Goal: Task Accomplishment & Management: Complete application form

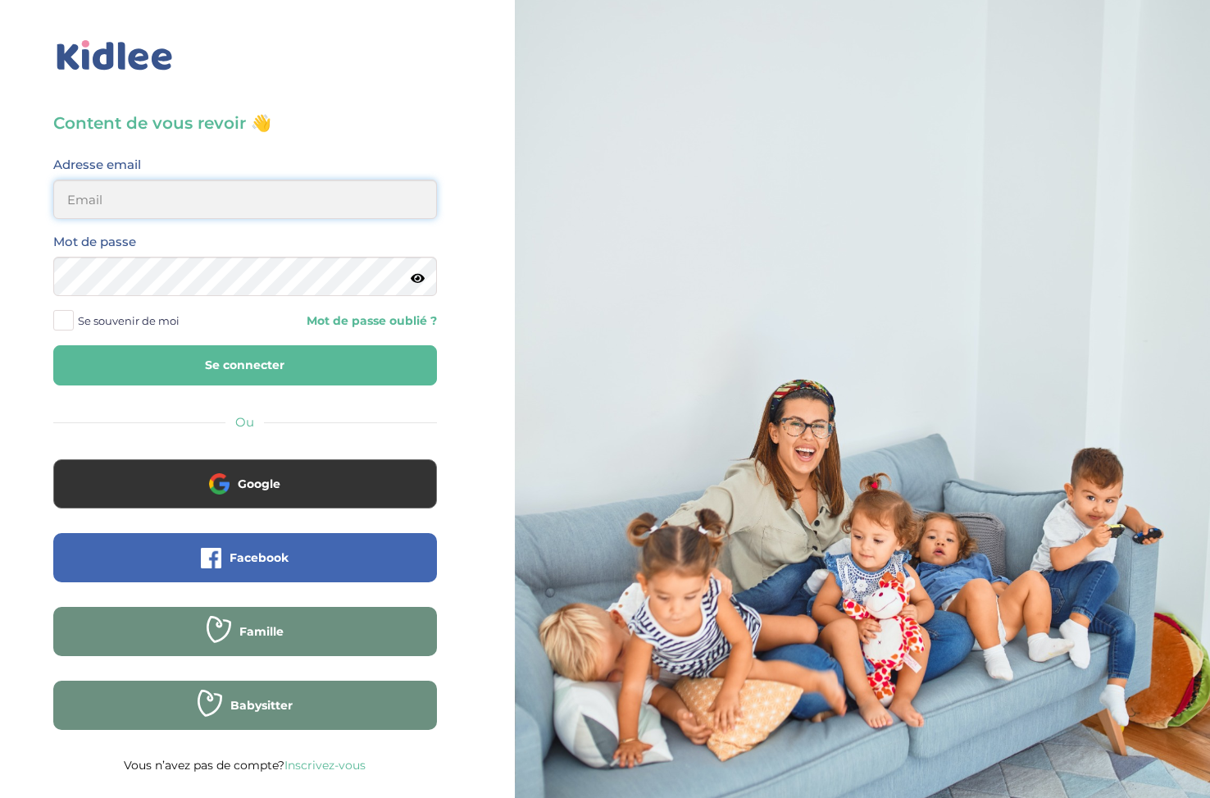
type input "ffna.laetitia@gmail.com"
click at [244, 365] on button "Se connecter" at bounding box center [245, 365] width 384 height 40
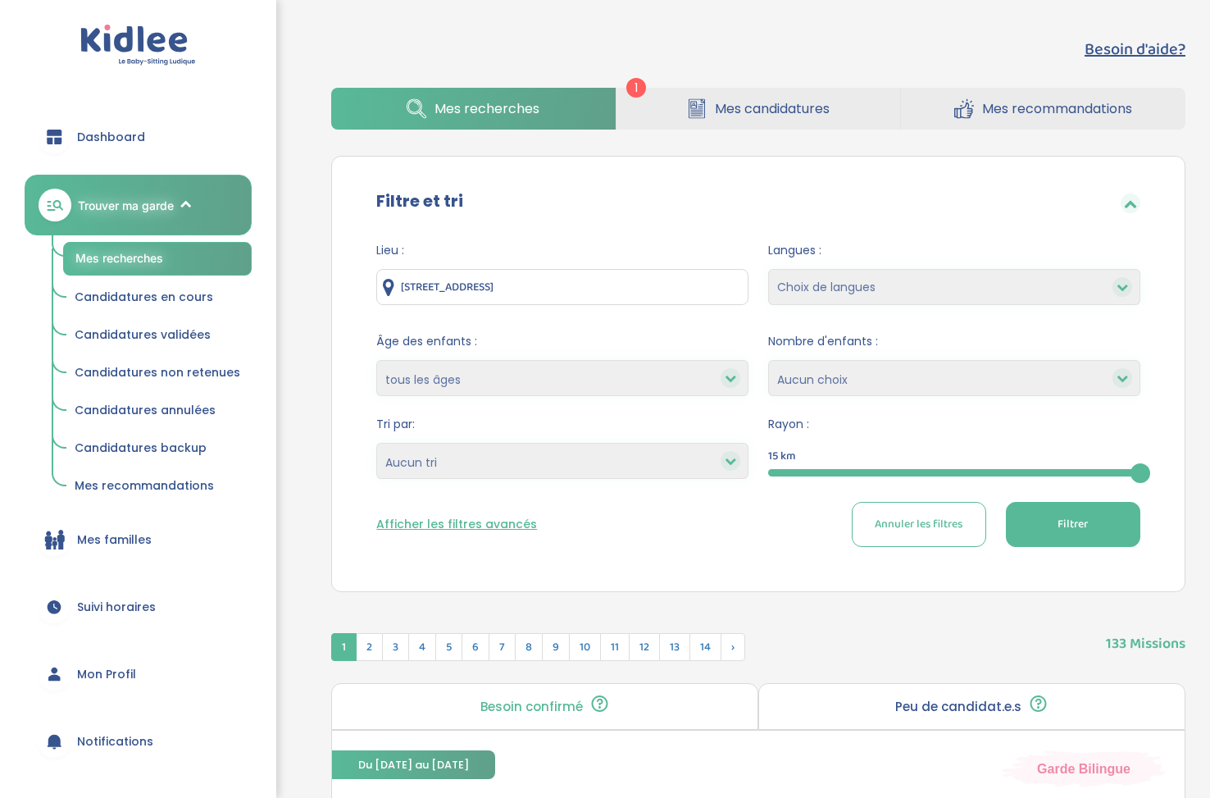
click at [785, 100] on span "Mes candidatures" at bounding box center [772, 108] width 115 height 21
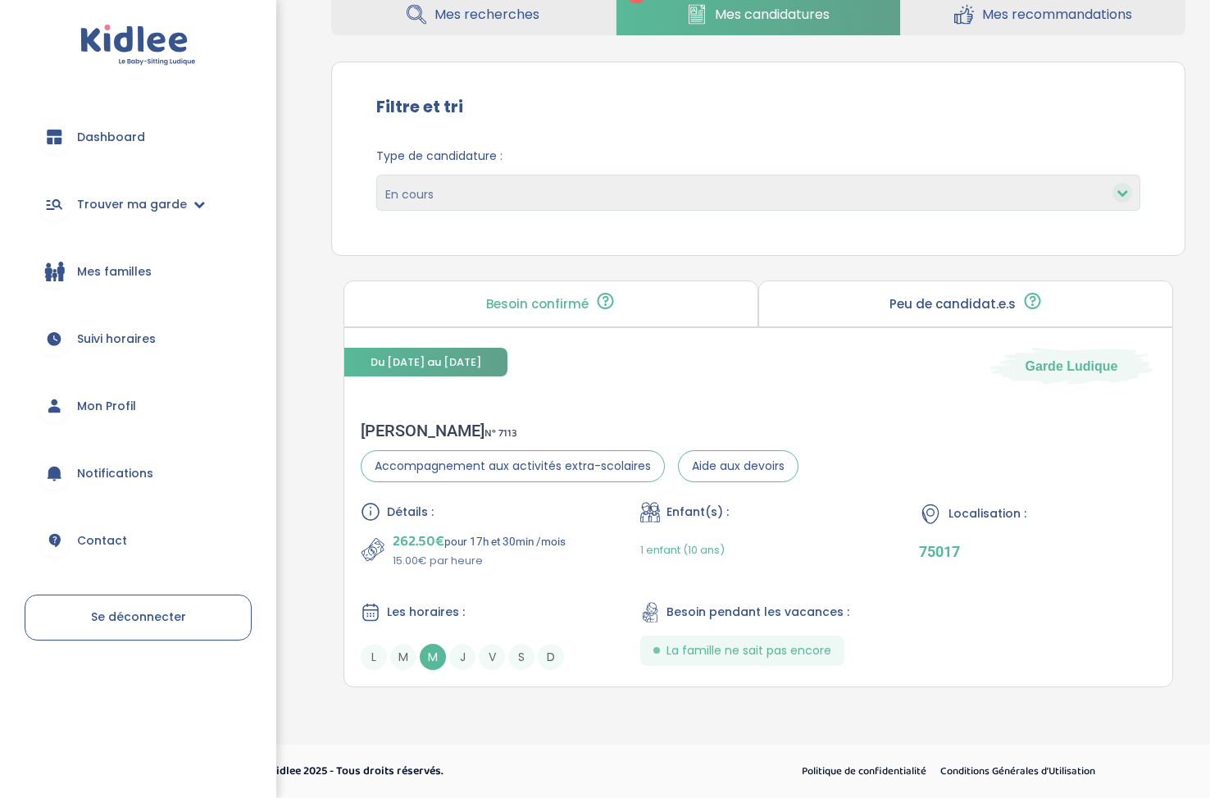
scroll to position [94, 0]
click at [430, 662] on span "M" at bounding box center [433, 657] width 26 height 26
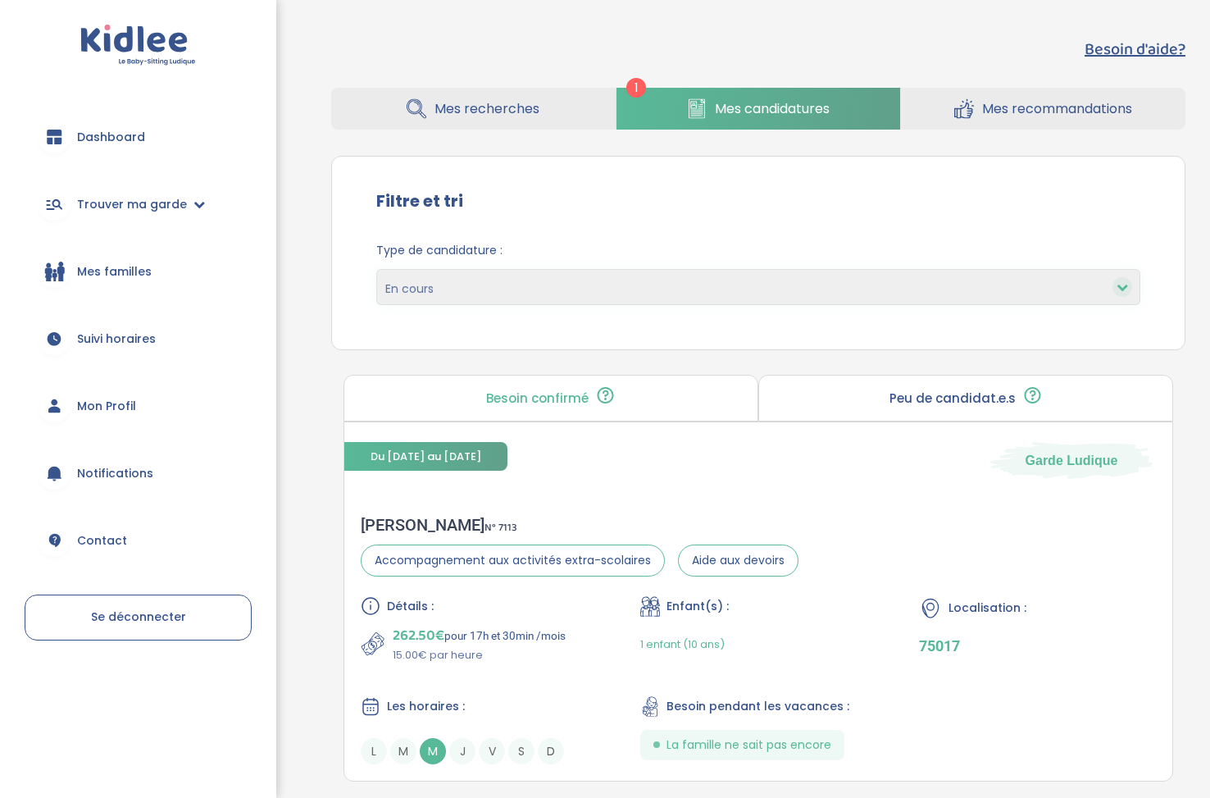
scroll to position [0, 0]
click at [1025, 115] on span "Mes recommandations" at bounding box center [1057, 108] width 150 height 21
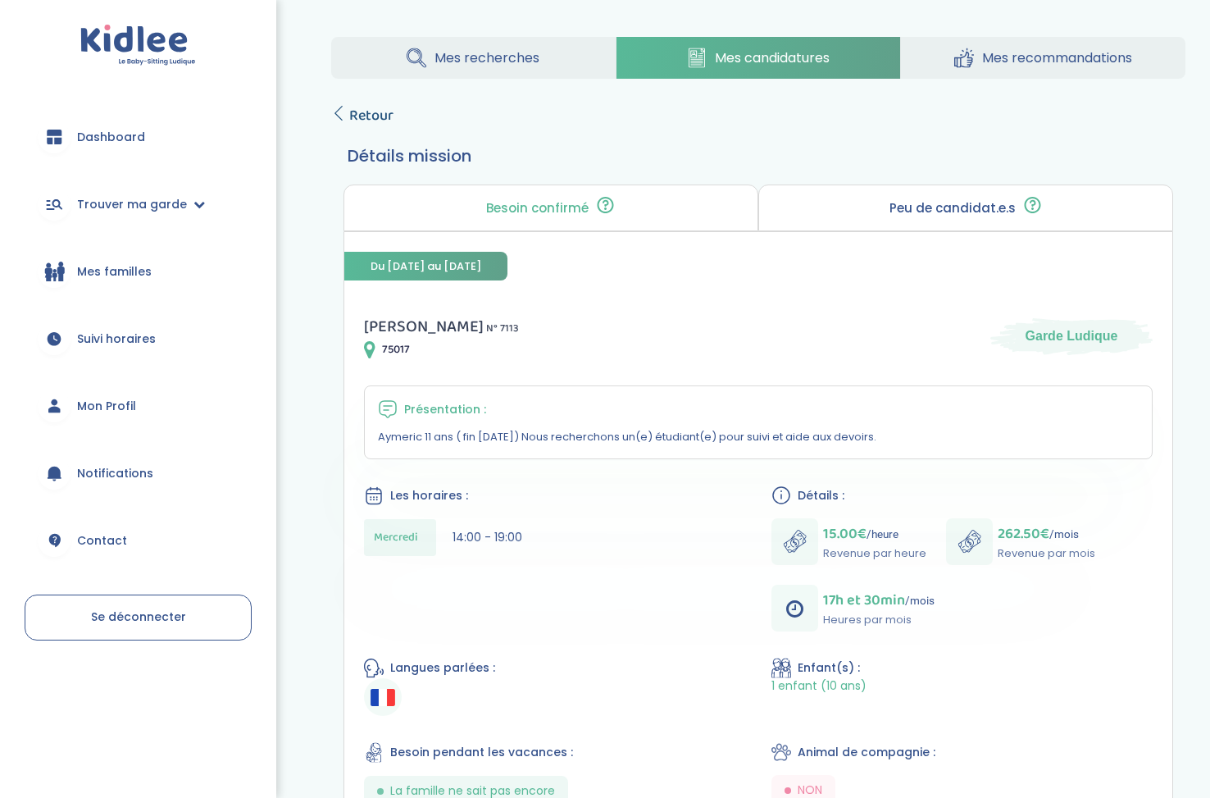
click at [344, 106] on icon at bounding box center [338, 113] width 15 height 15
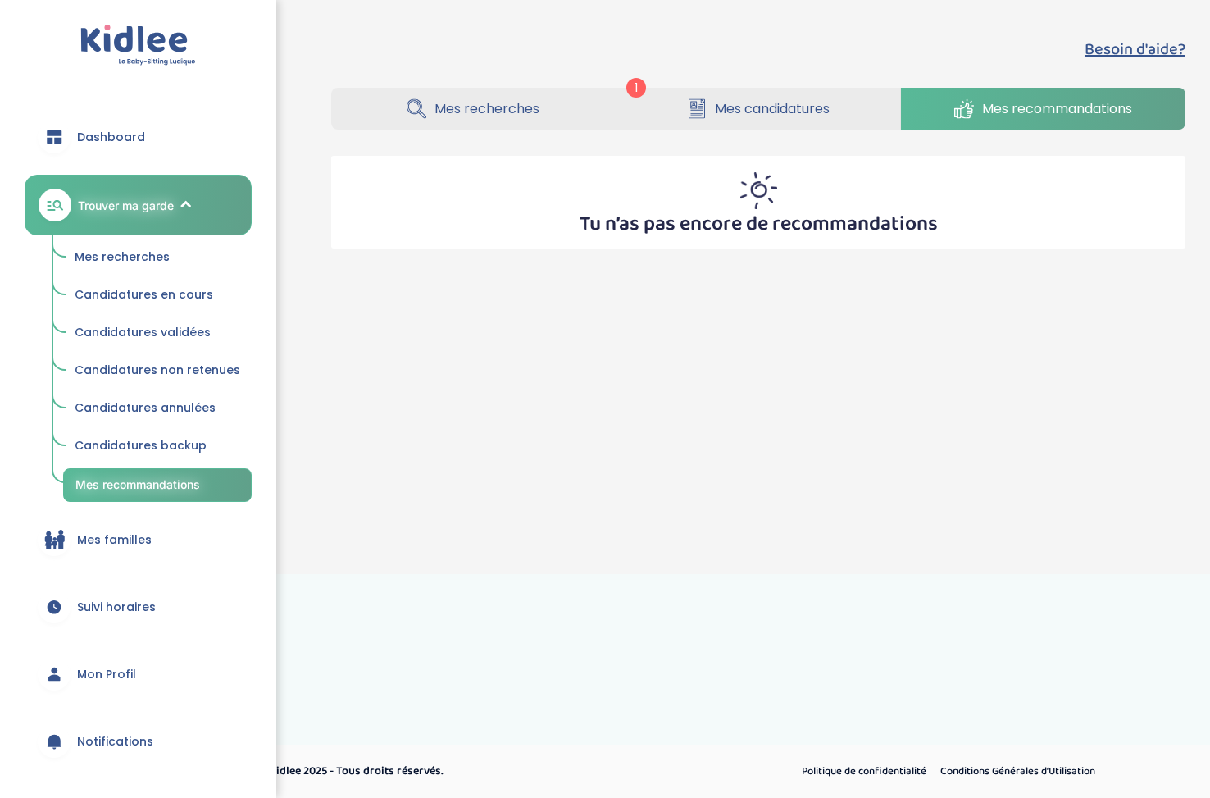
click at [148, 255] on span "Mes recherches" at bounding box center [122, 256] width 95 height 16
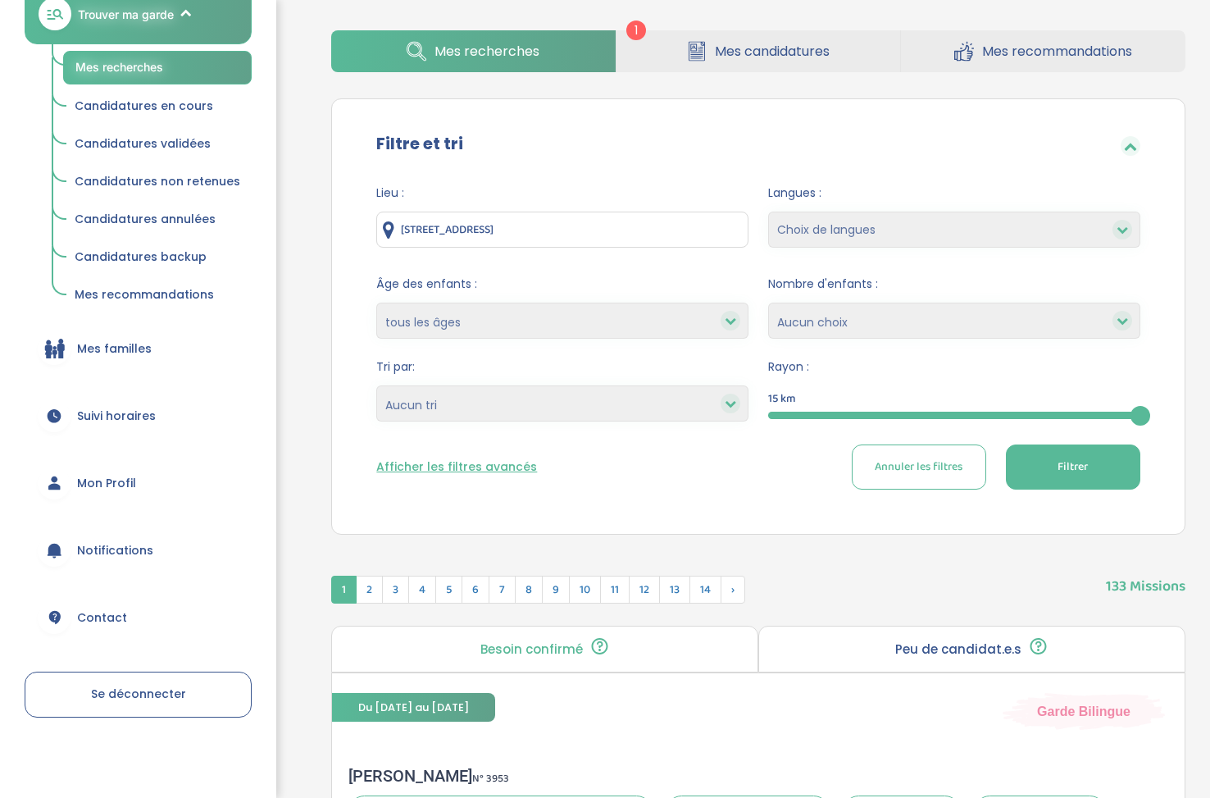
scroll to position [59, 0]
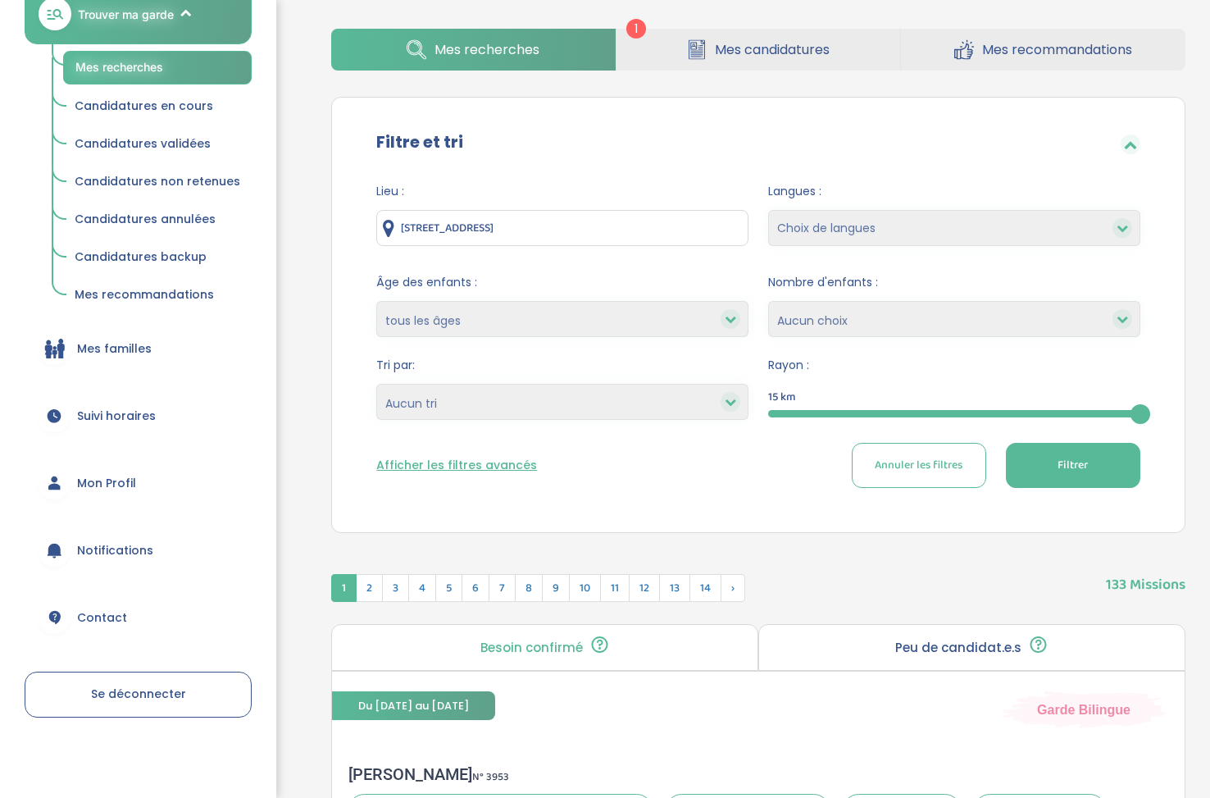
click at [693, 383] on div "Tri par: Heures par semaine (croissant) Heures par semaine (décroissant) Date d…" at bounding box center [562, 388] width 372 height 63
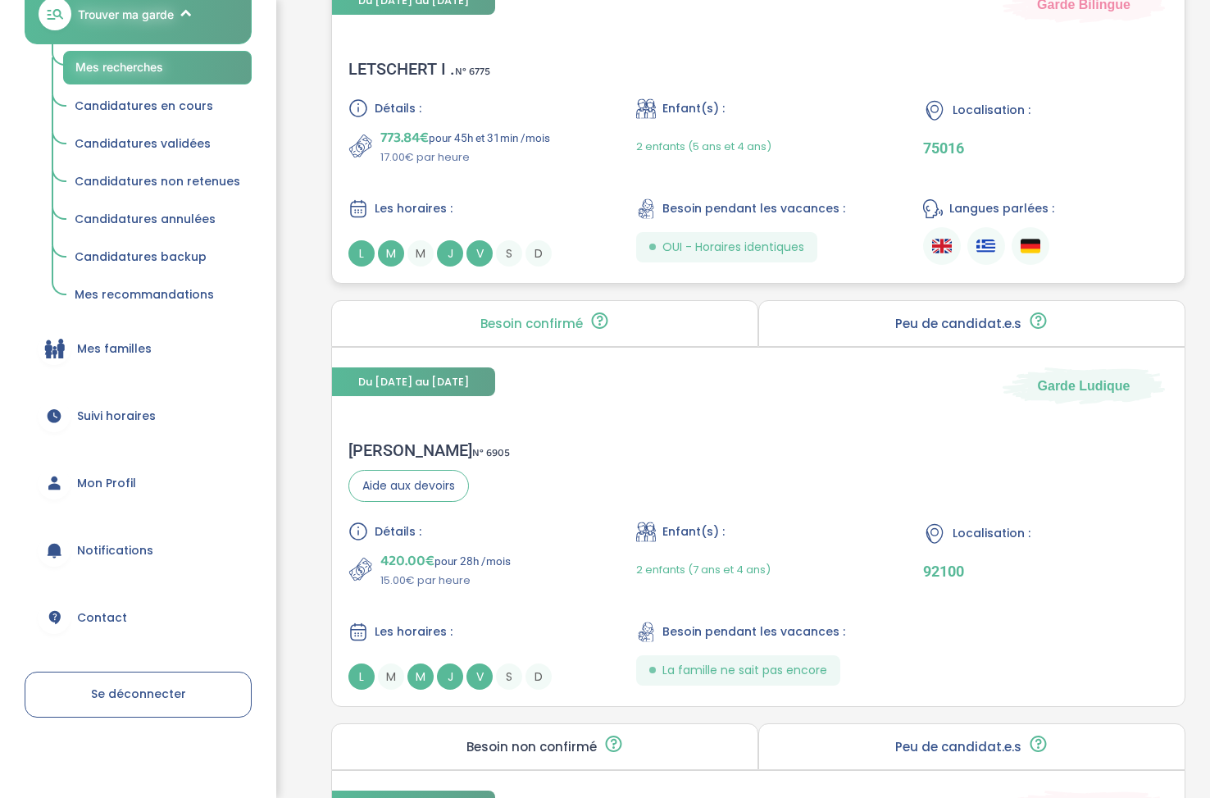
scroll to position [2066, 0]
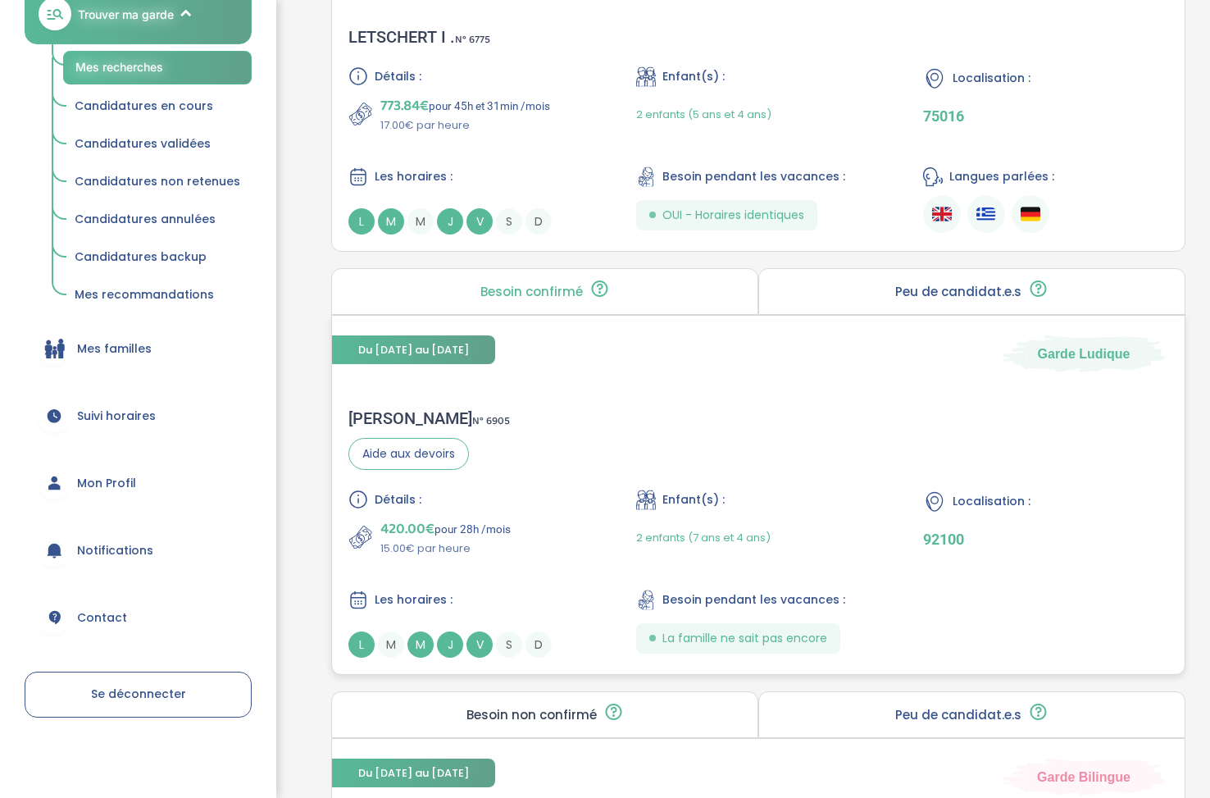
click at [472, 643] on span "V" at bounding box center [480, 644] width 26 height 26
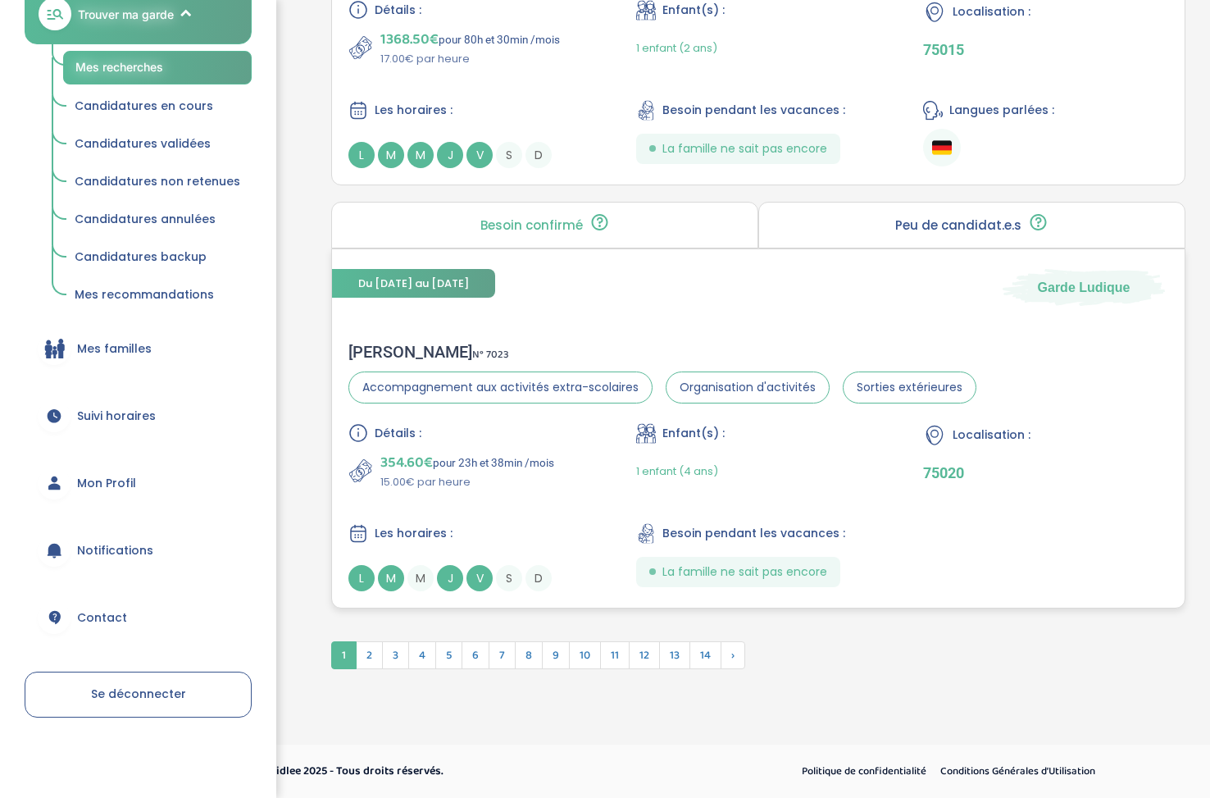
scroll to position [4248, 0]
click at [457, 585] on span "J" at bounding box center [450, 578] width 26 height 26
click at [372, 646] on span "2" at bounding box center [369, 655] width 27 height 28
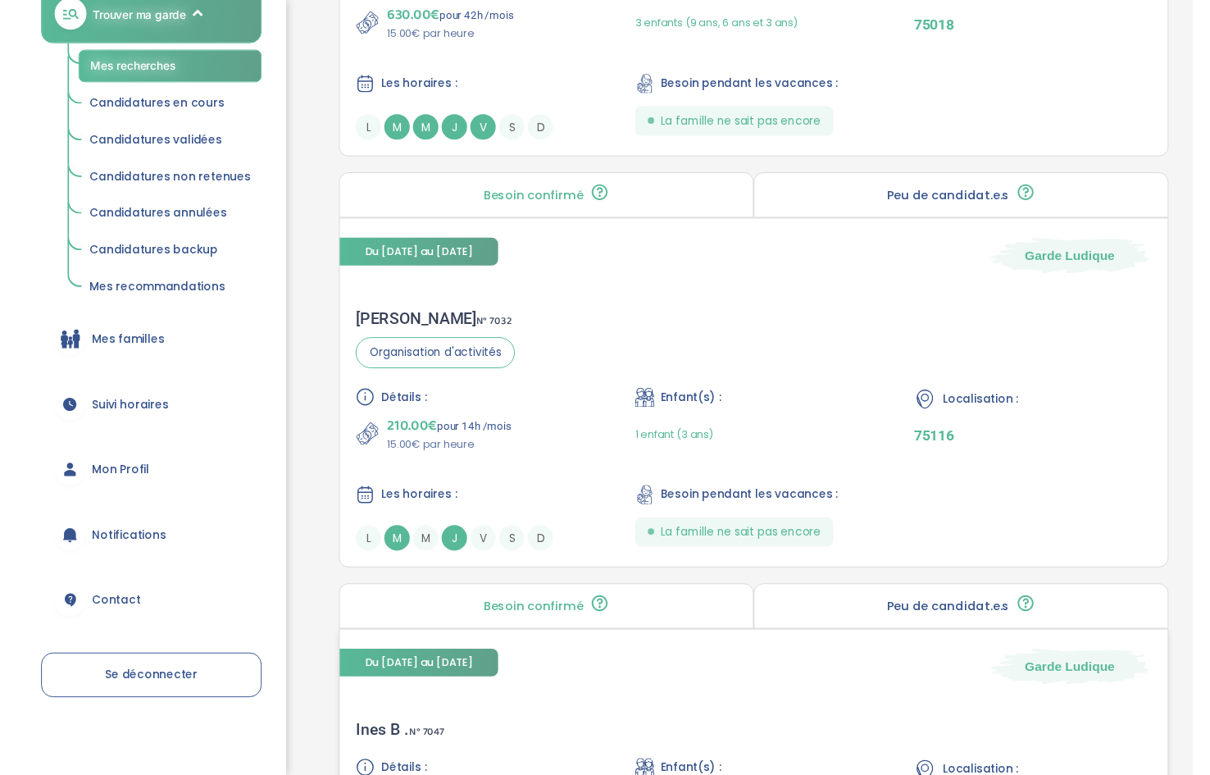
scroll to position [3465, 0]
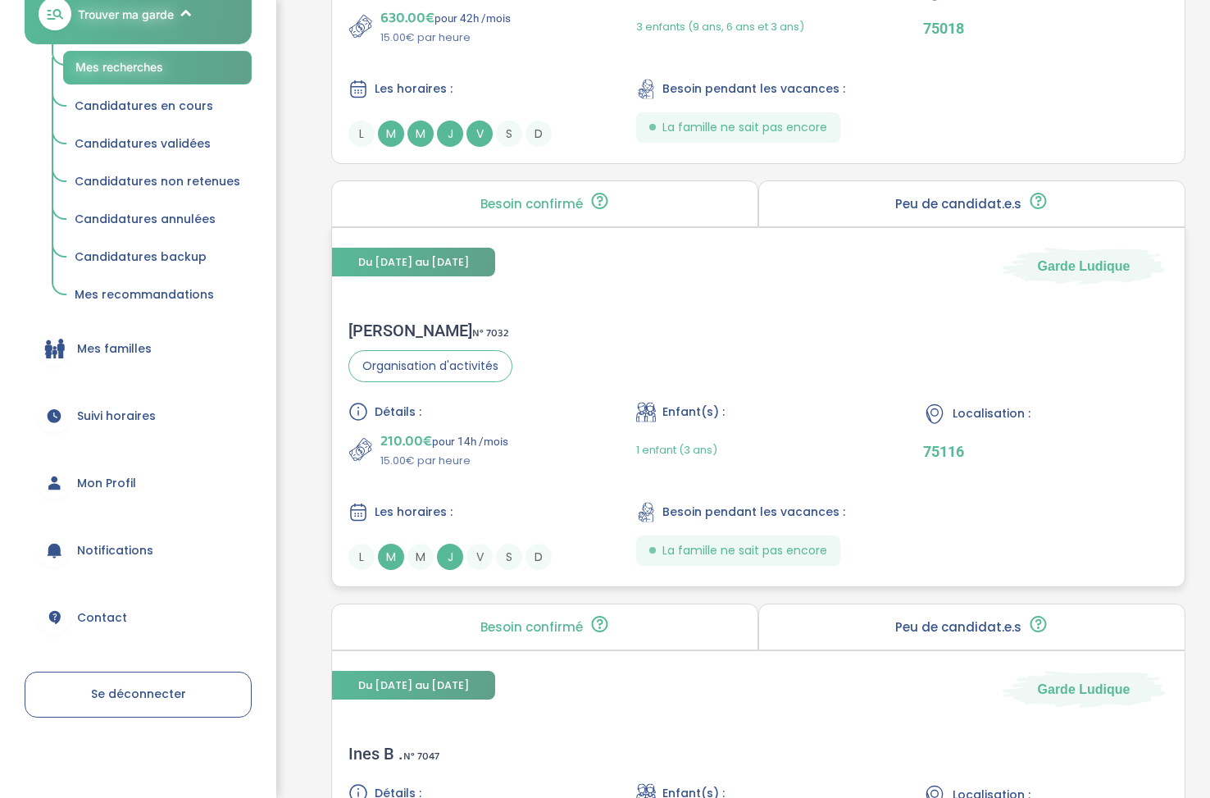
click at [390, 563] on span "M" at bounding box center [391, 557] width 26 height 26
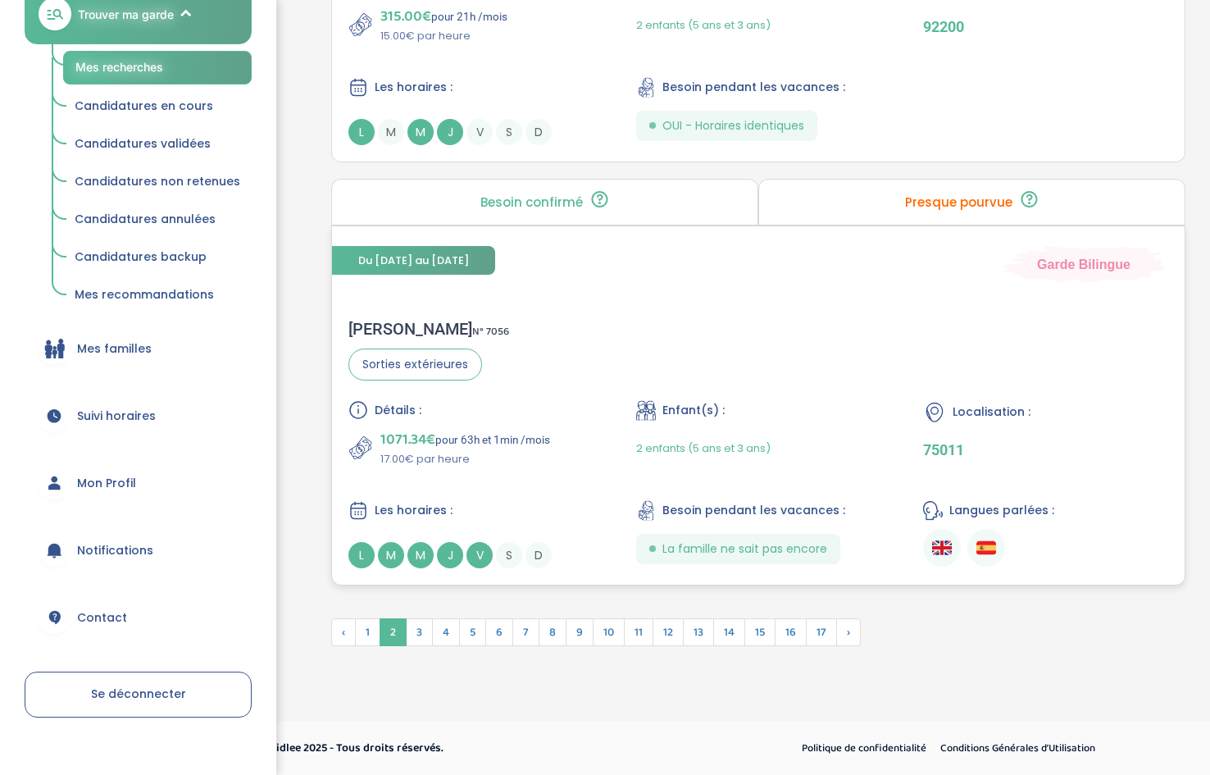
scroll to position [4271, 0]
click at [422, 634] on span "3" at bounding box center [419, 632] width 27 height 28
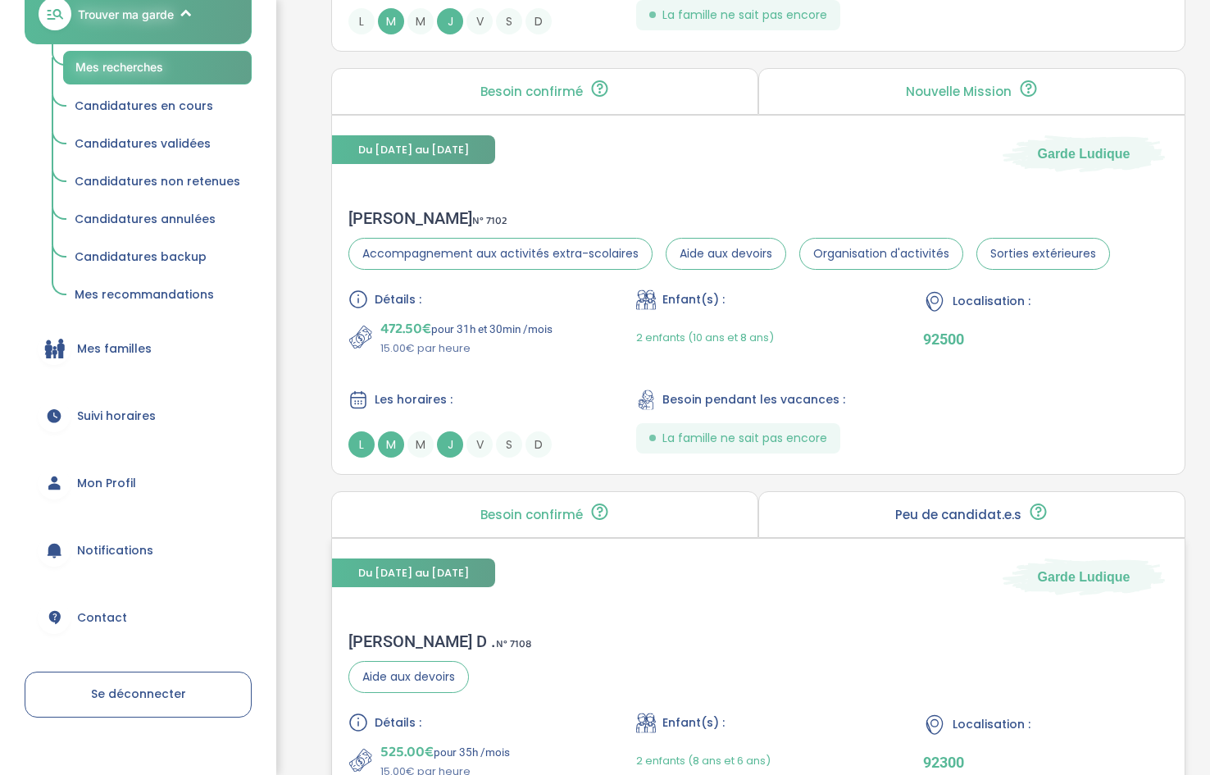
scroll to position [2650, 0]
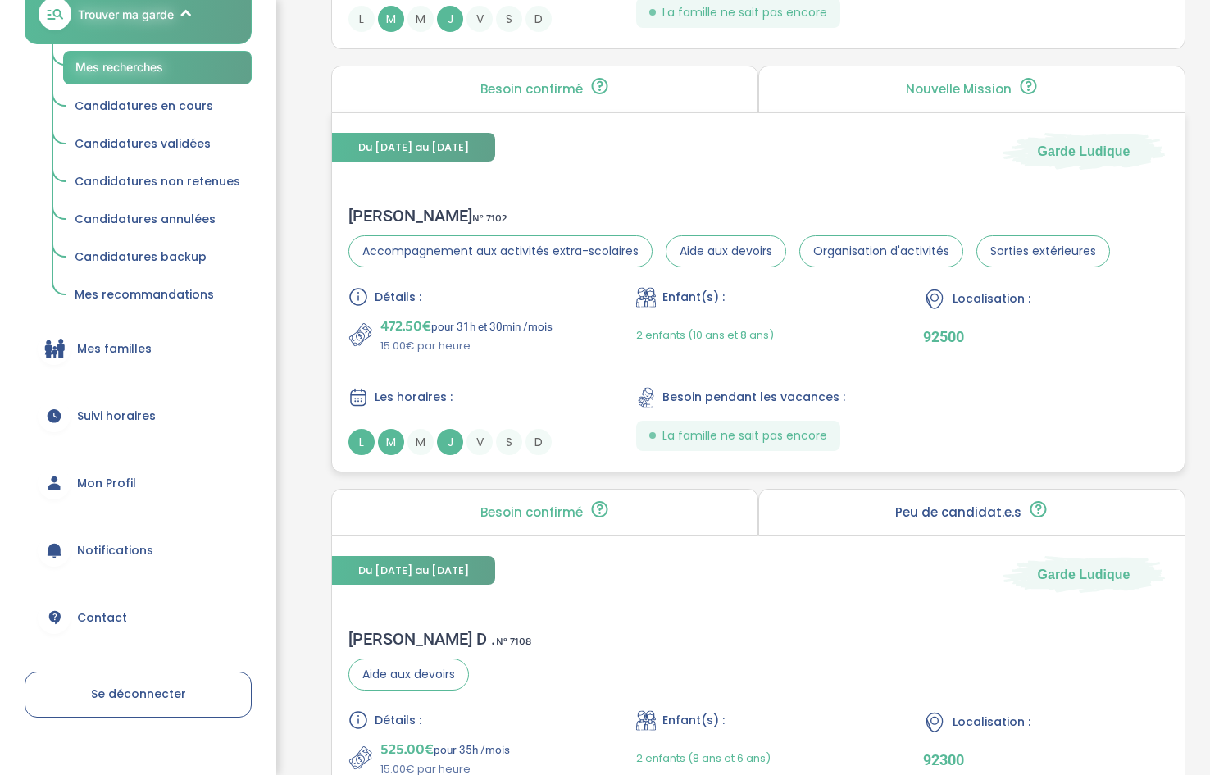
click at [390, 447] on span "M" at bounding box center [391, 442] width 26 height 26
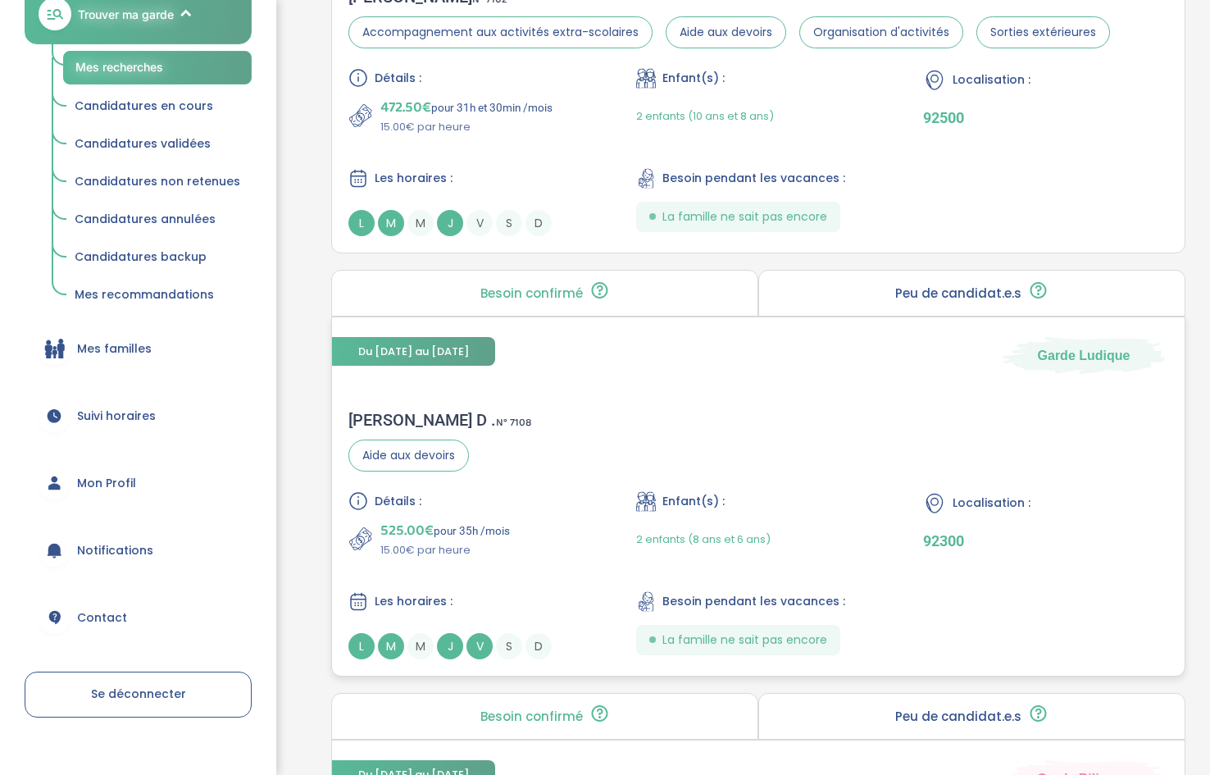
scroll to position [2872, 0]
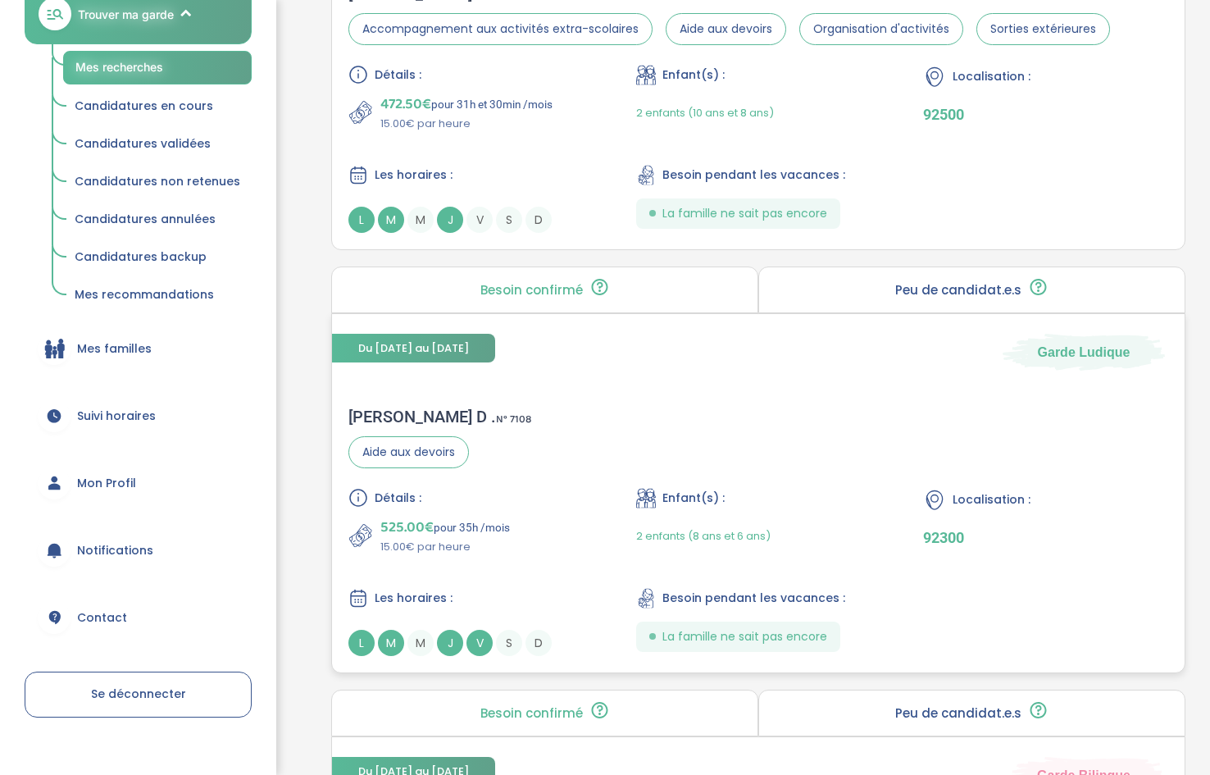
click at [387, 650] on span "M" at bounding box center [391, 643] width 26 height 26
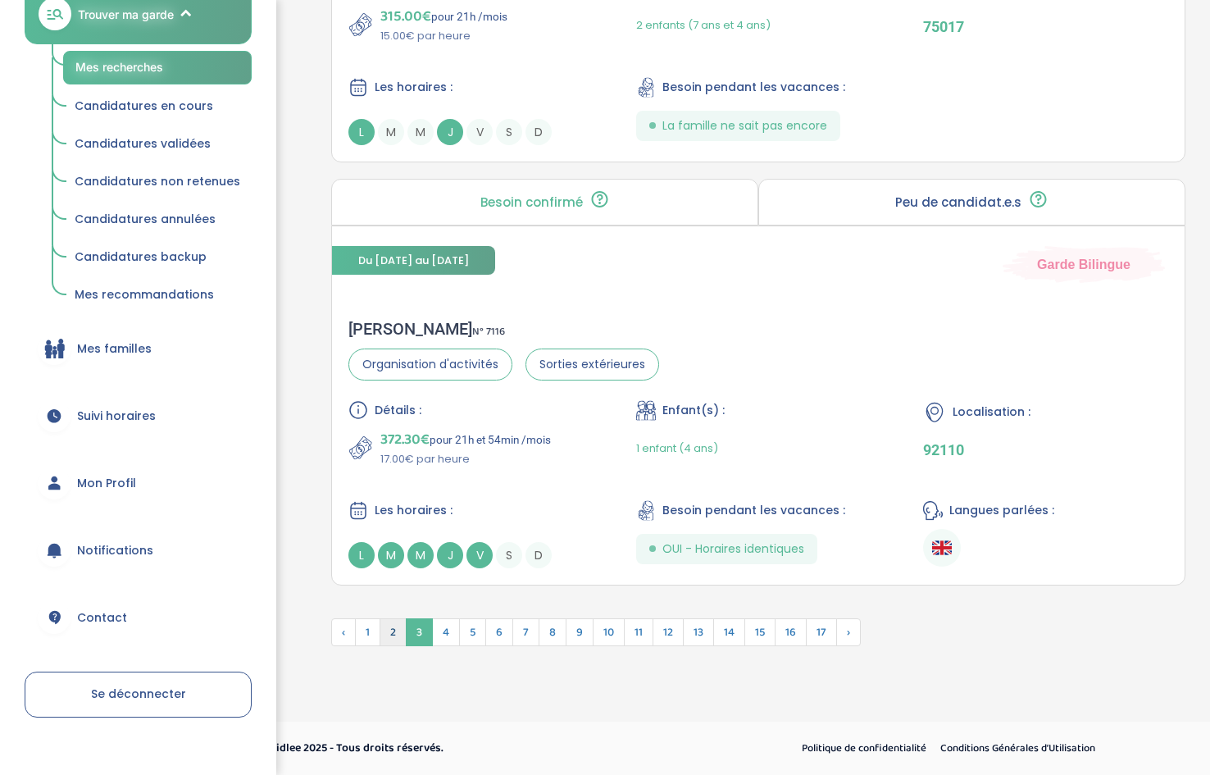
scroll to position [4229, 0]
click at [440, 637] on span "4" at bounding box center [446, 632] width 28 height 28
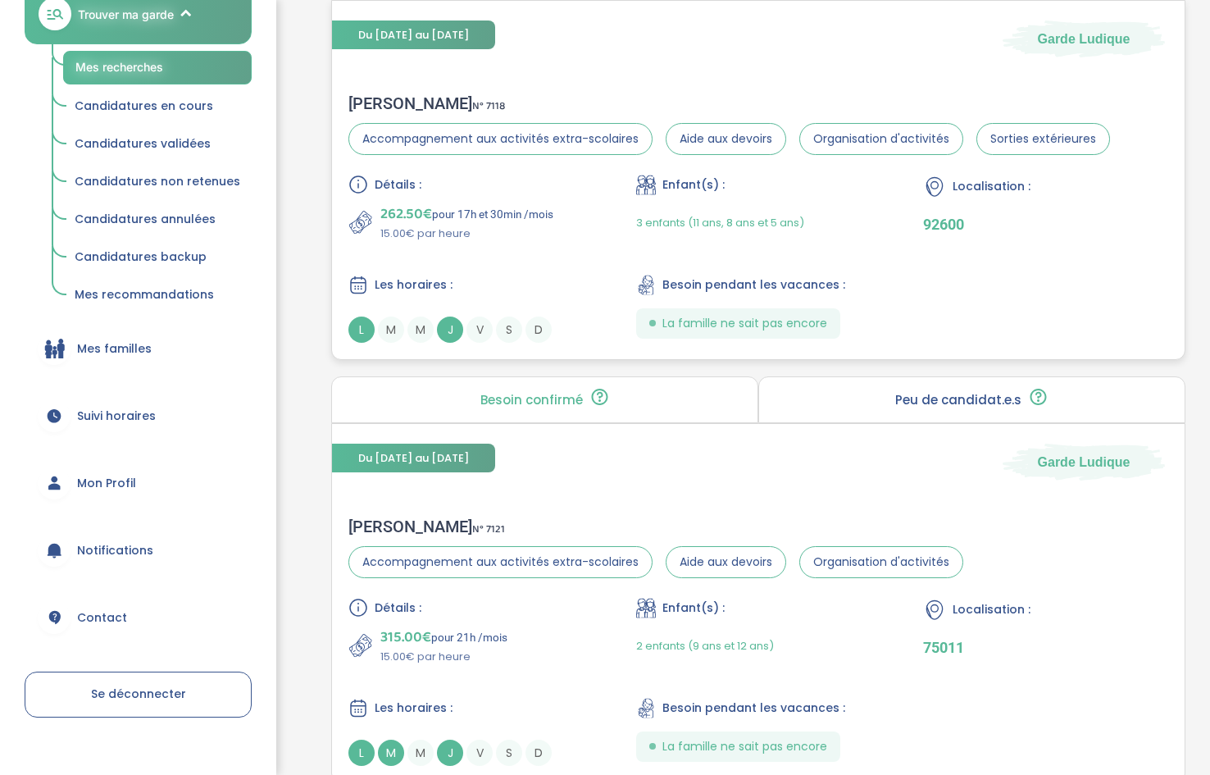
scroll to position [722, 0]
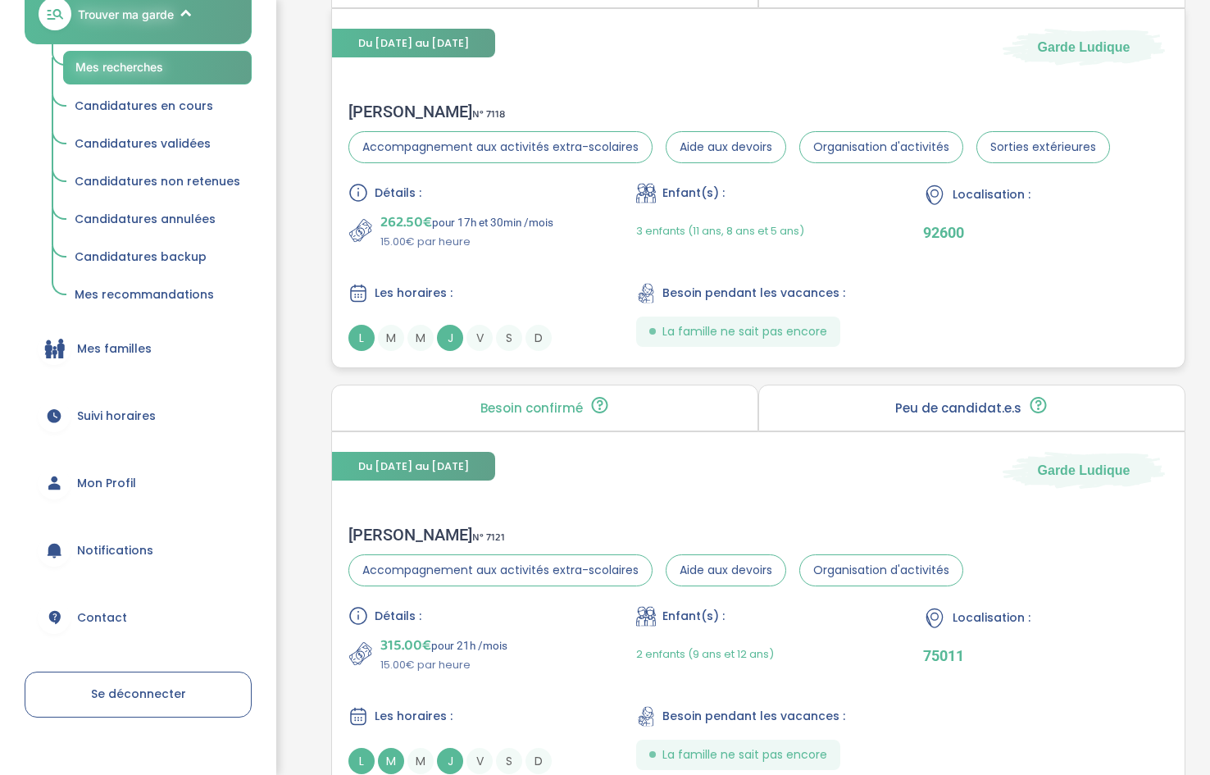
click at [467, 339] on span "V" at bounding box center [480, 338] width 26 height 26
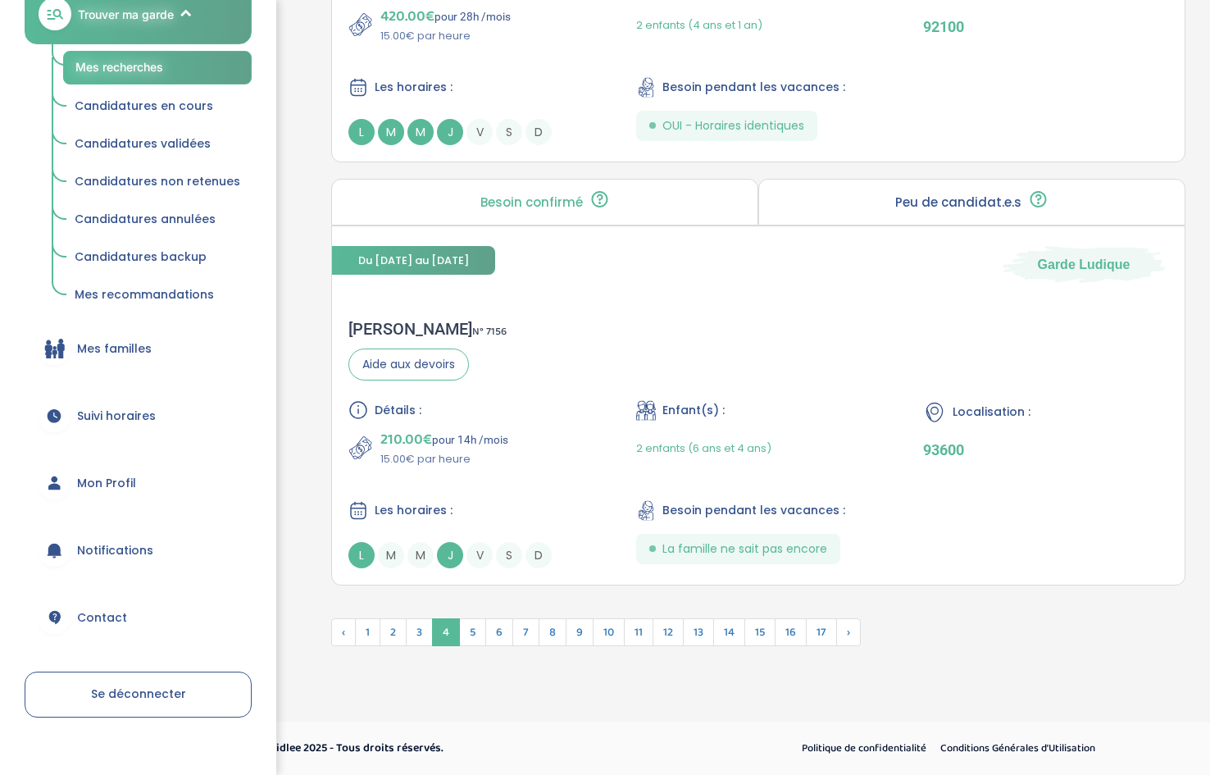
scroll to position [4271, 0]
click at [433, 556] on span "M" at bounding box center [421, 555] width 26 height 26
click at [474, 639] on span "5" at bounding box center [472, 632] width 27 height 28
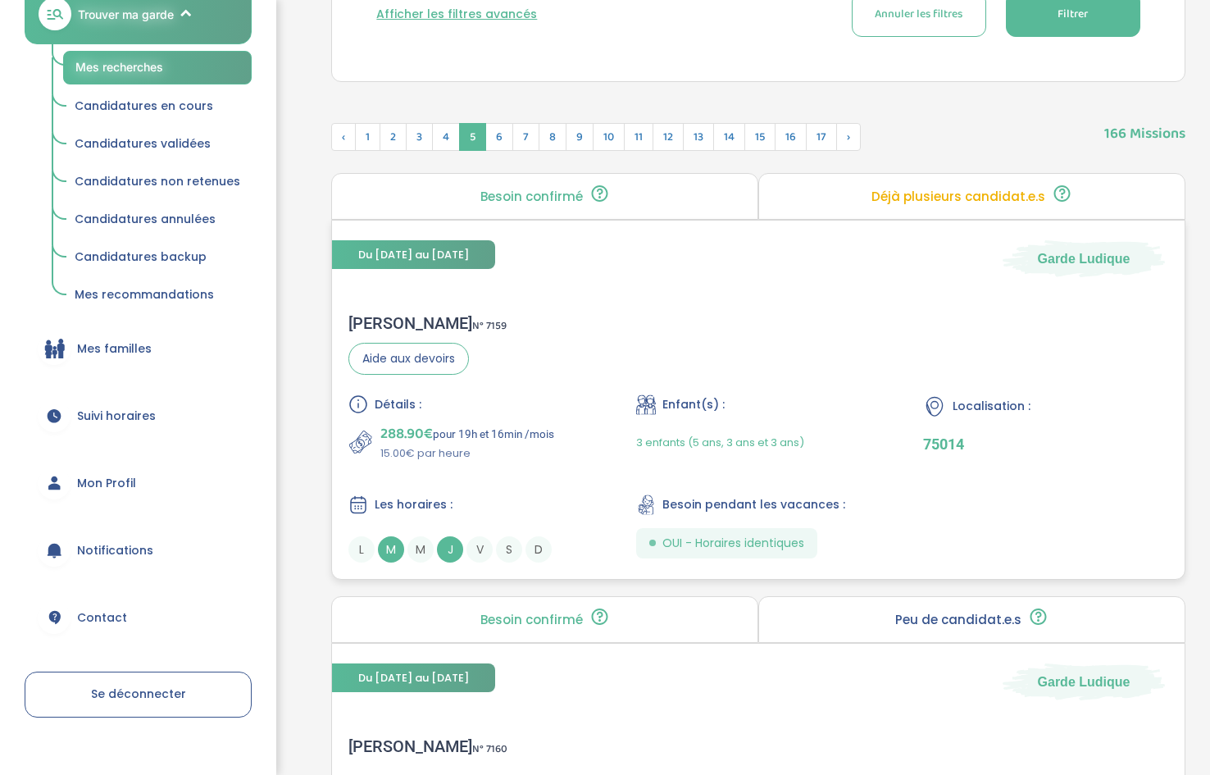
scroll to position [527, 0]
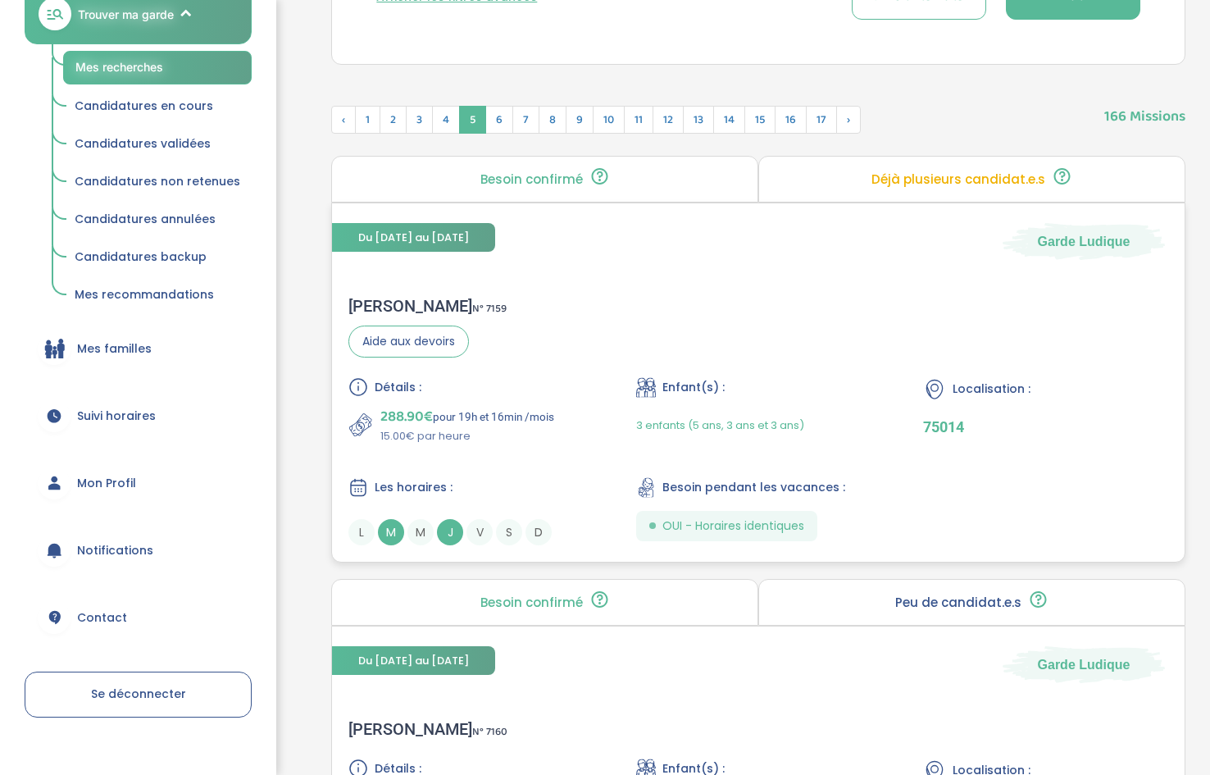
click at [453, 532] on span "J" at bounding box center [450, 532] width 26 height 26
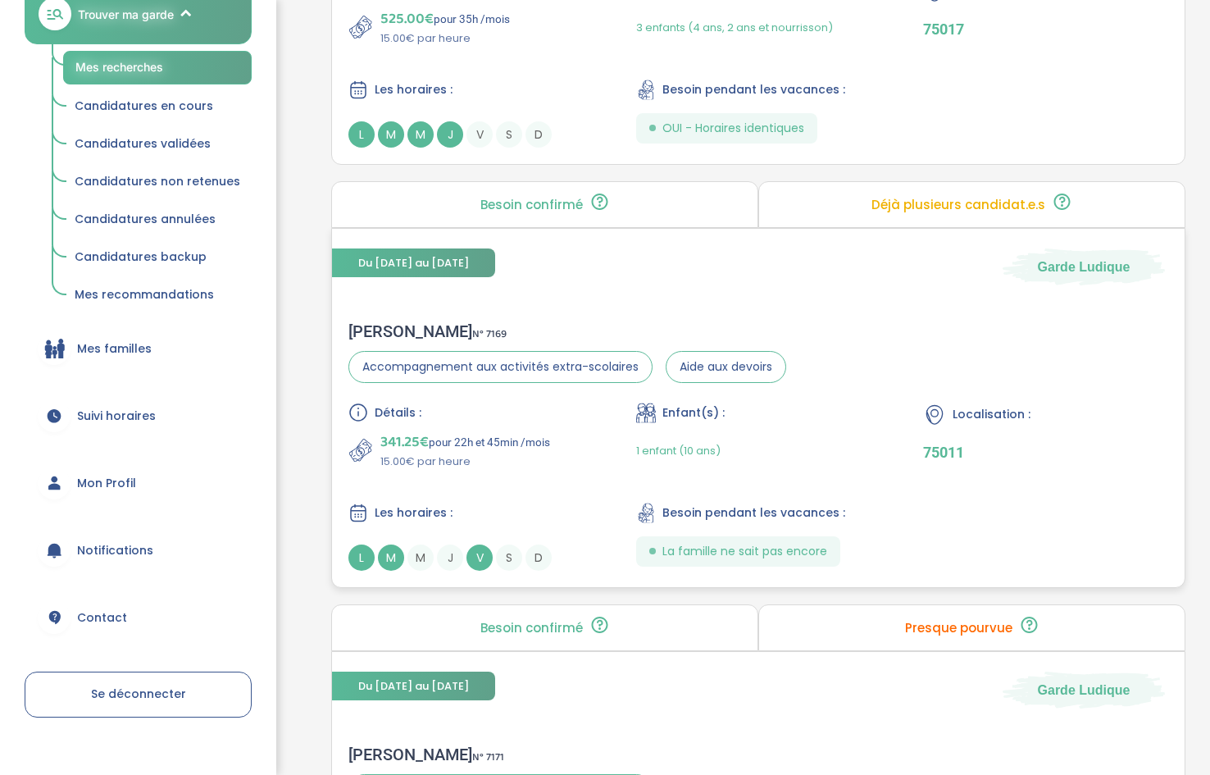
scroll to position [1312, 0]
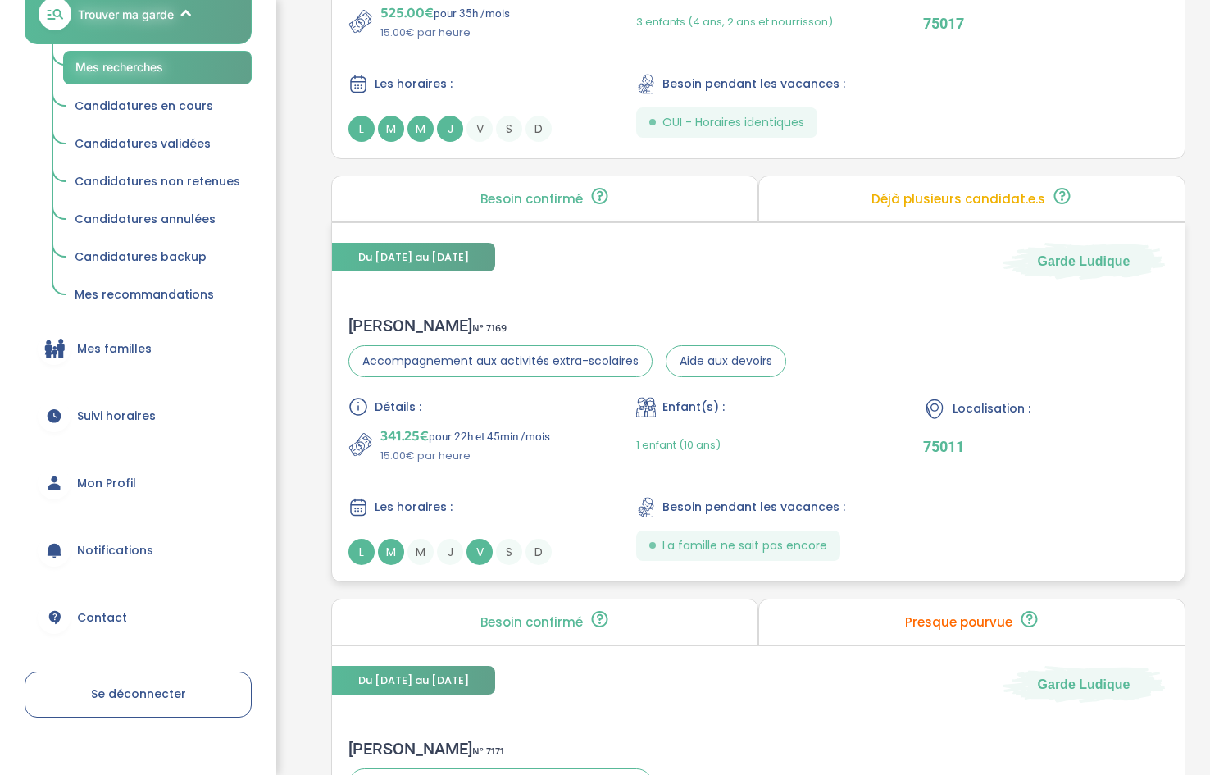
click at [477, 556] on span "V" at bounding box center [480, 552] width 26 height 26
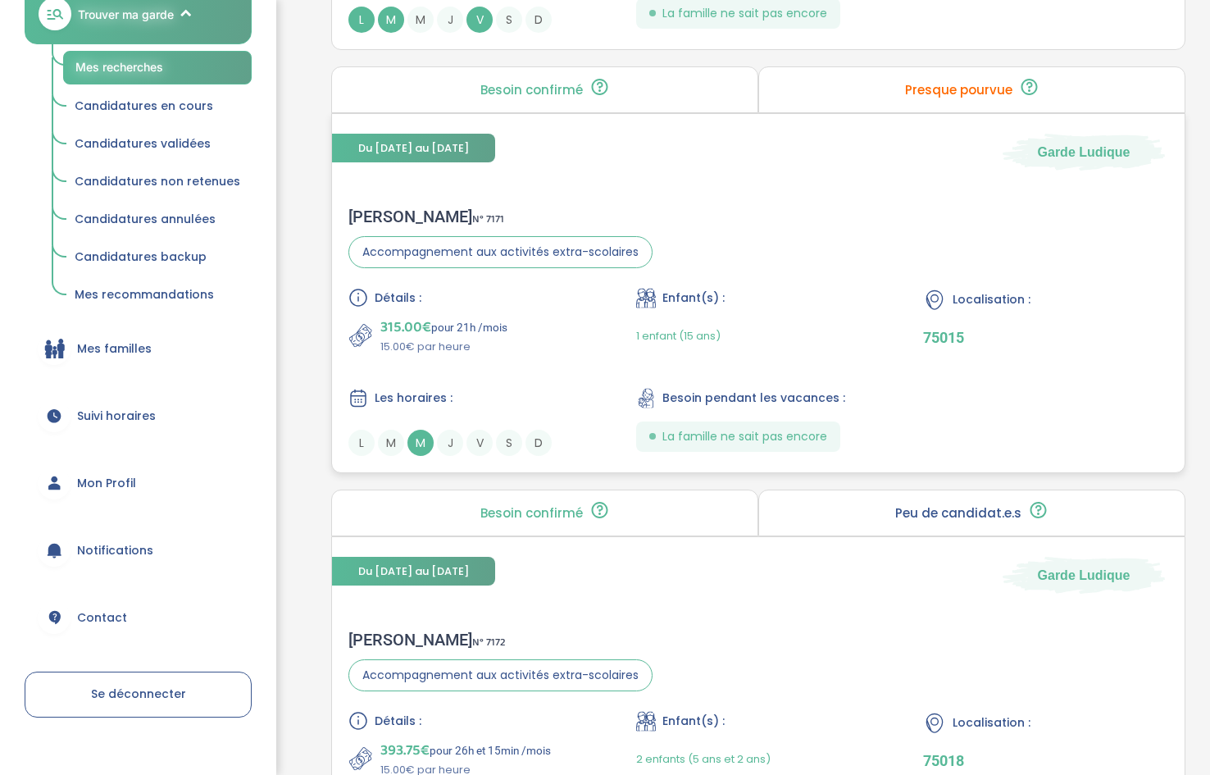
scroll to position [1846, 0]
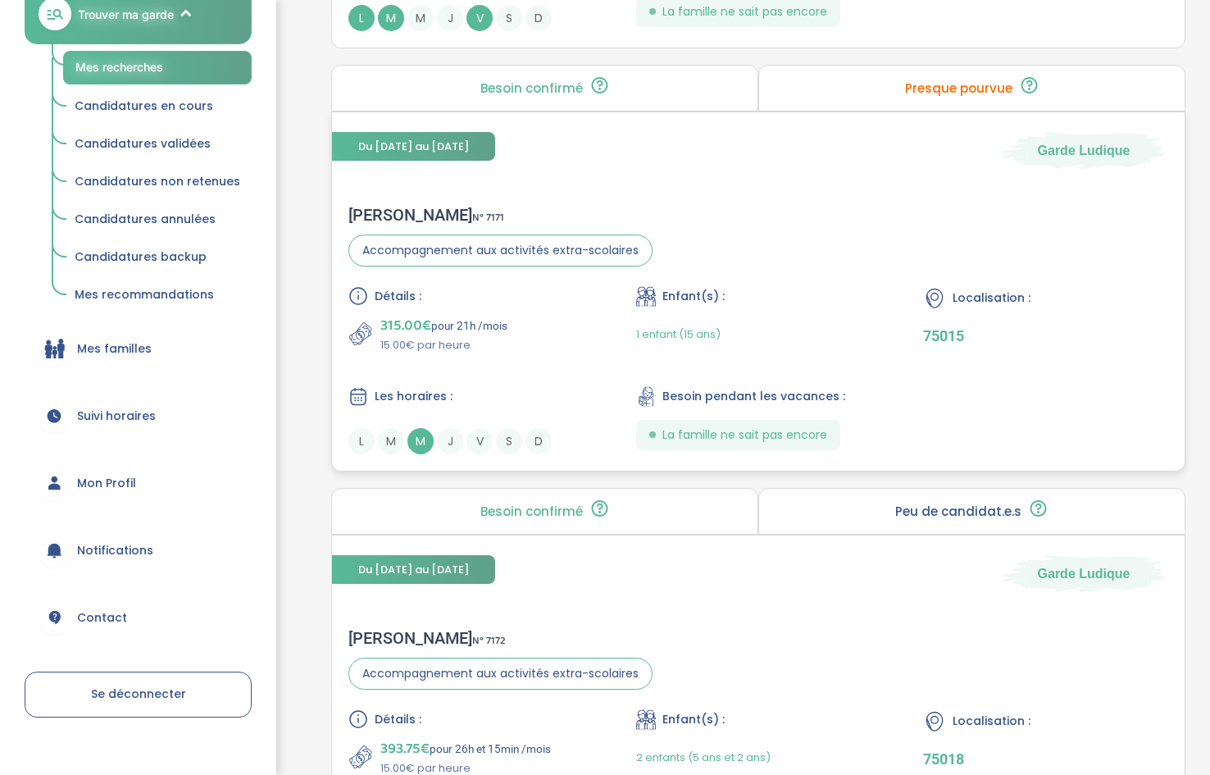
click at [426, 442] on span "M" at bounding box center [421, 441] width 26 height 26
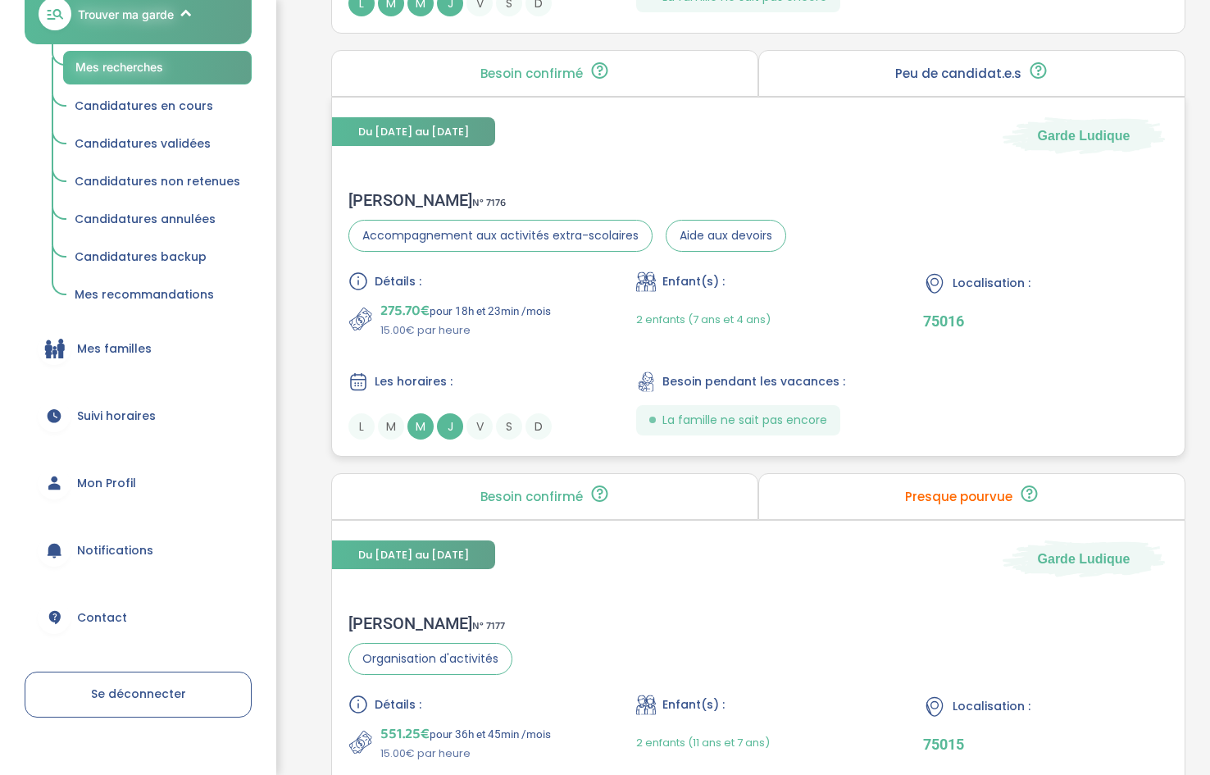
scroll to position [2720, 0]
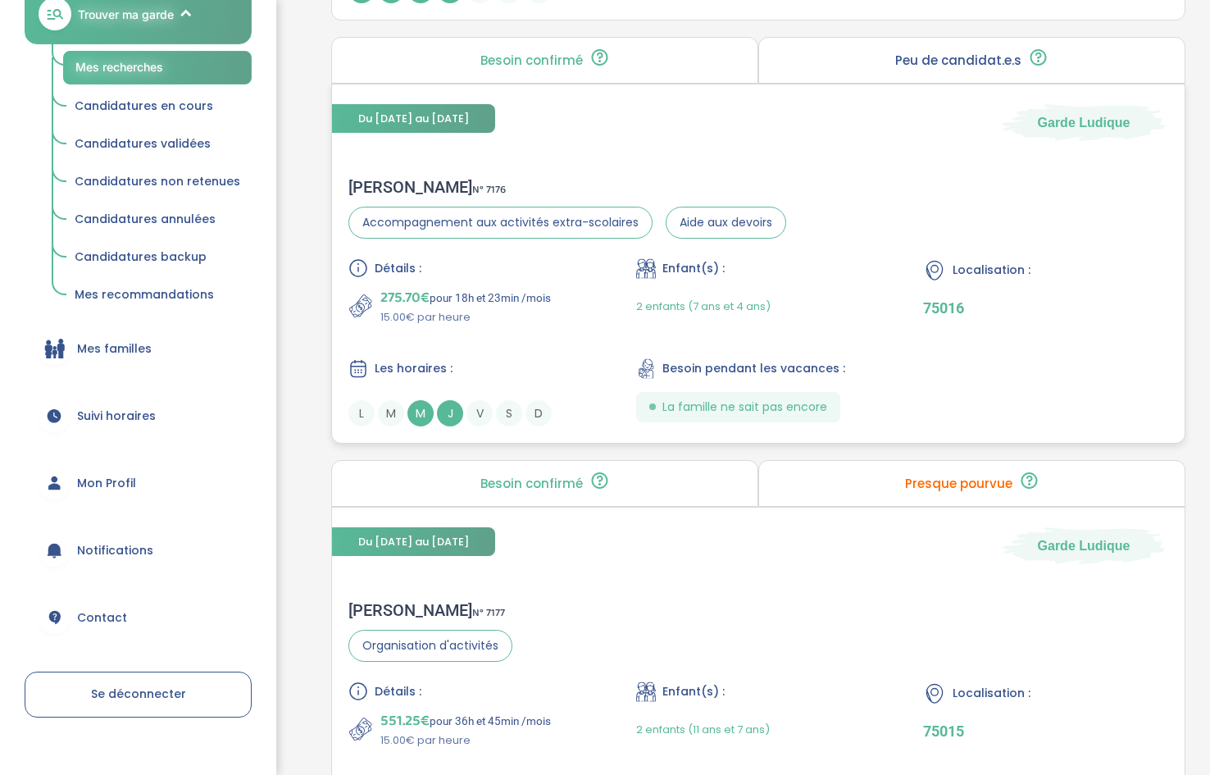
click at [440, 414] on span "J" at bounding box center [450, 413] width 26 height 26
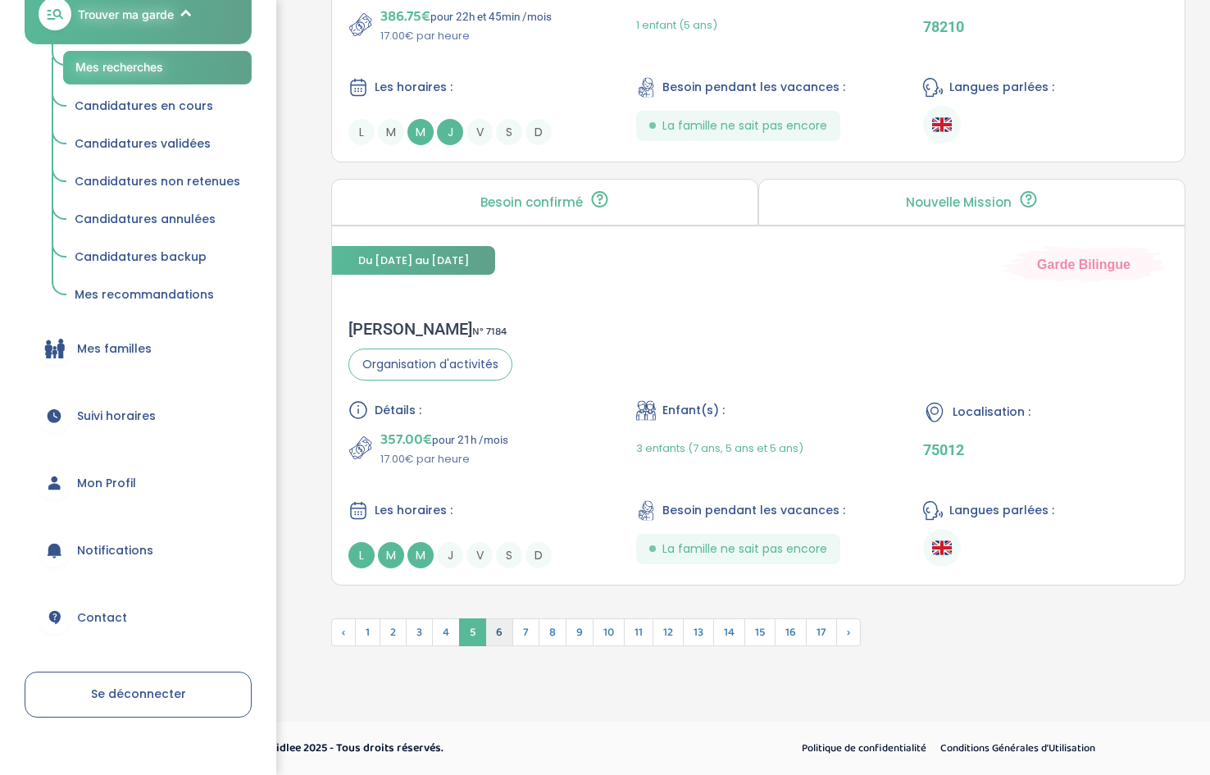
scroll to position [4229, 0]
click at [497, 637] on span "6" at bounding box center [499, 632] width 28 height 28
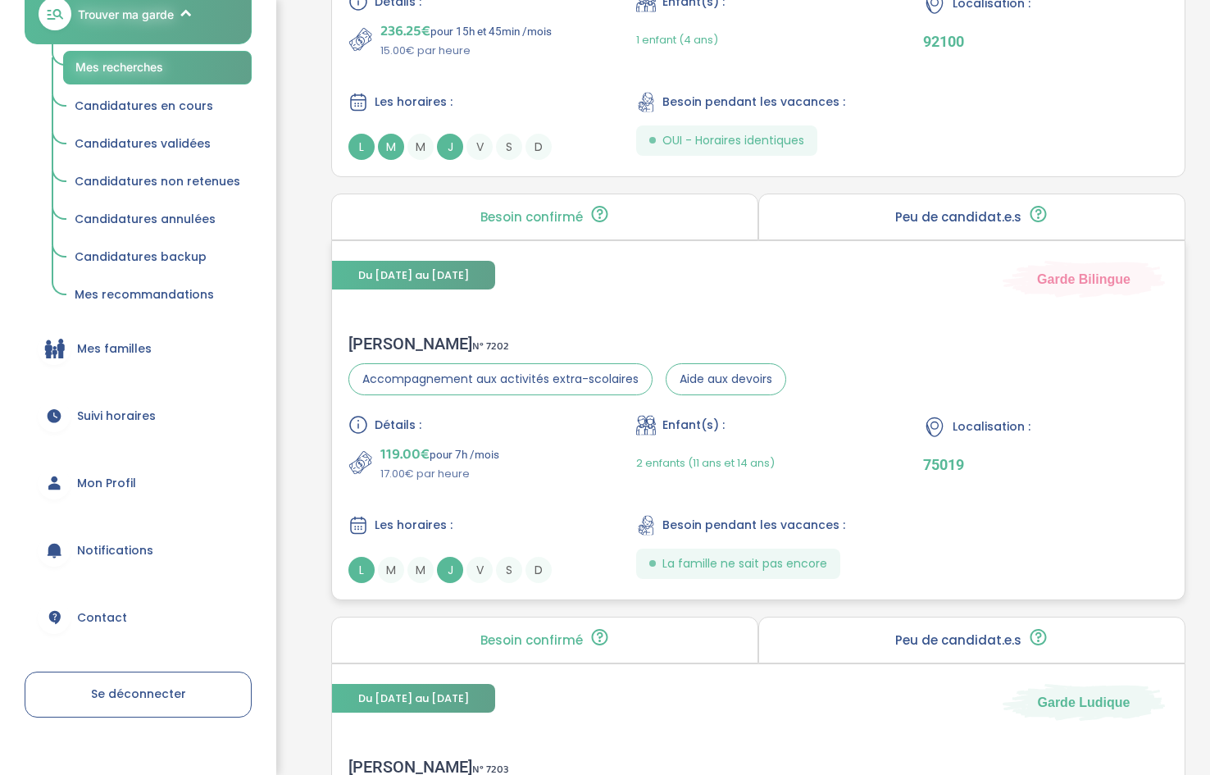
scroll to position [3411, 0]
click at [452, 572] on span "J" at bounding box center [450, 569] width 26 height 26
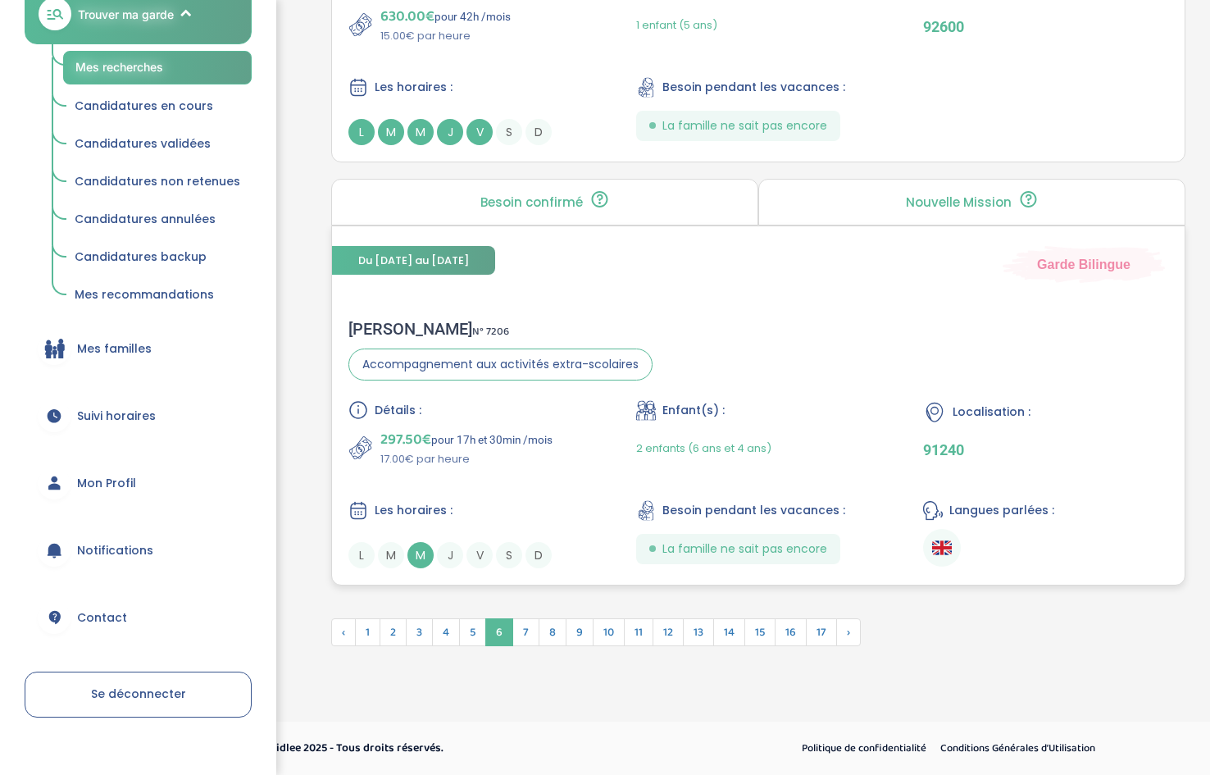
scroll to position [4271, 0]
click at [531, 639] on span "7" at bounding box center [526, 632] width 27 height 28
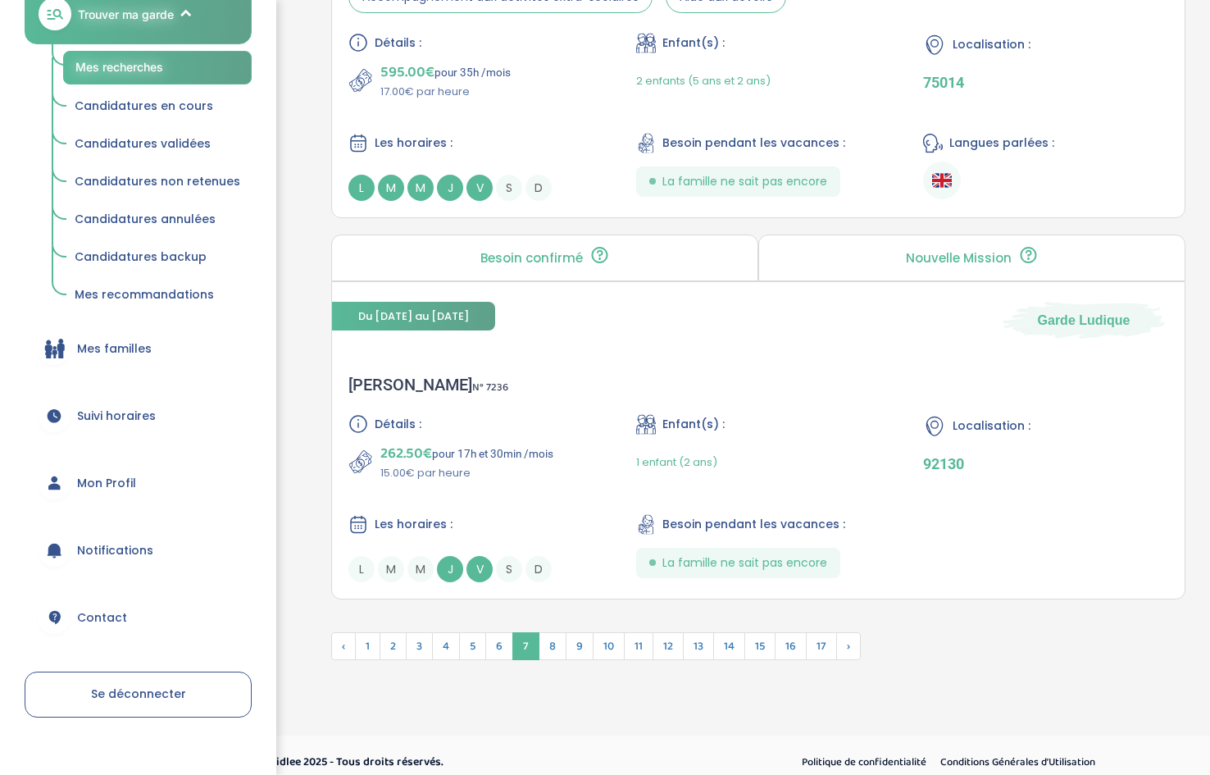
scroll to position [4209, 0]
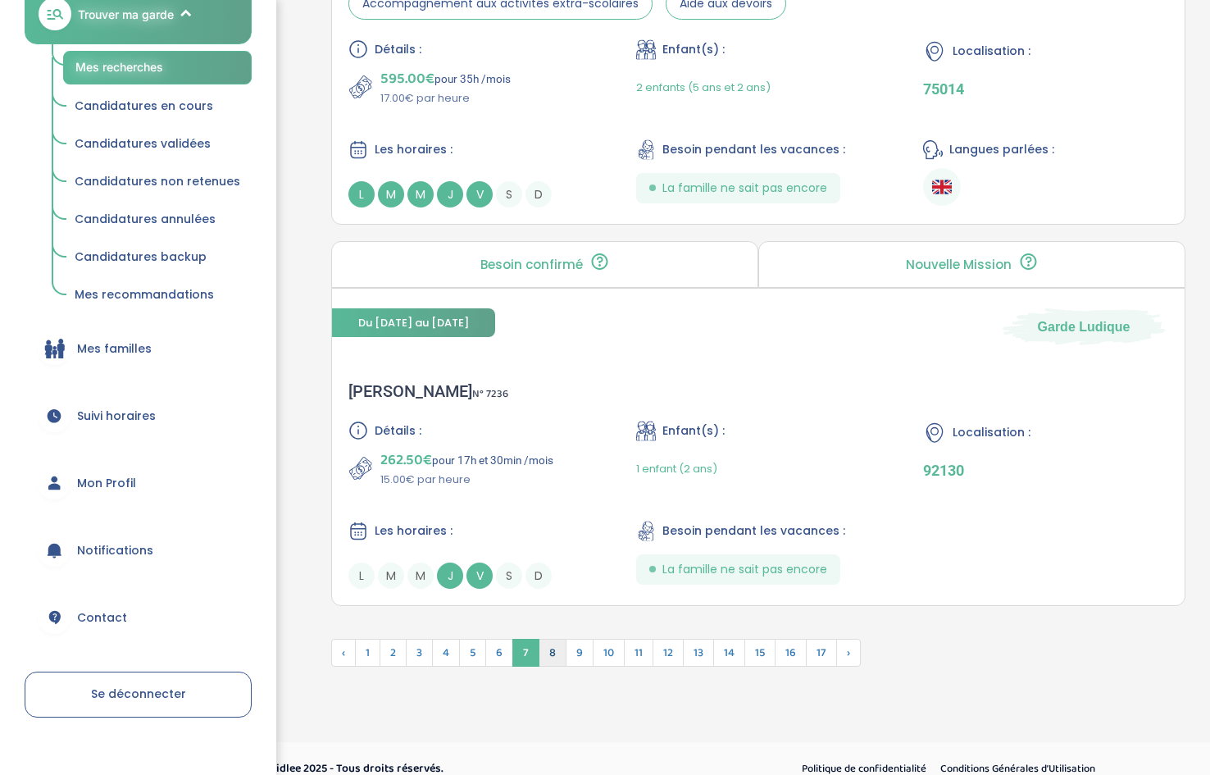
click at [553, 655] on span "8" at bounding box center [553, 653] width 28 height 28
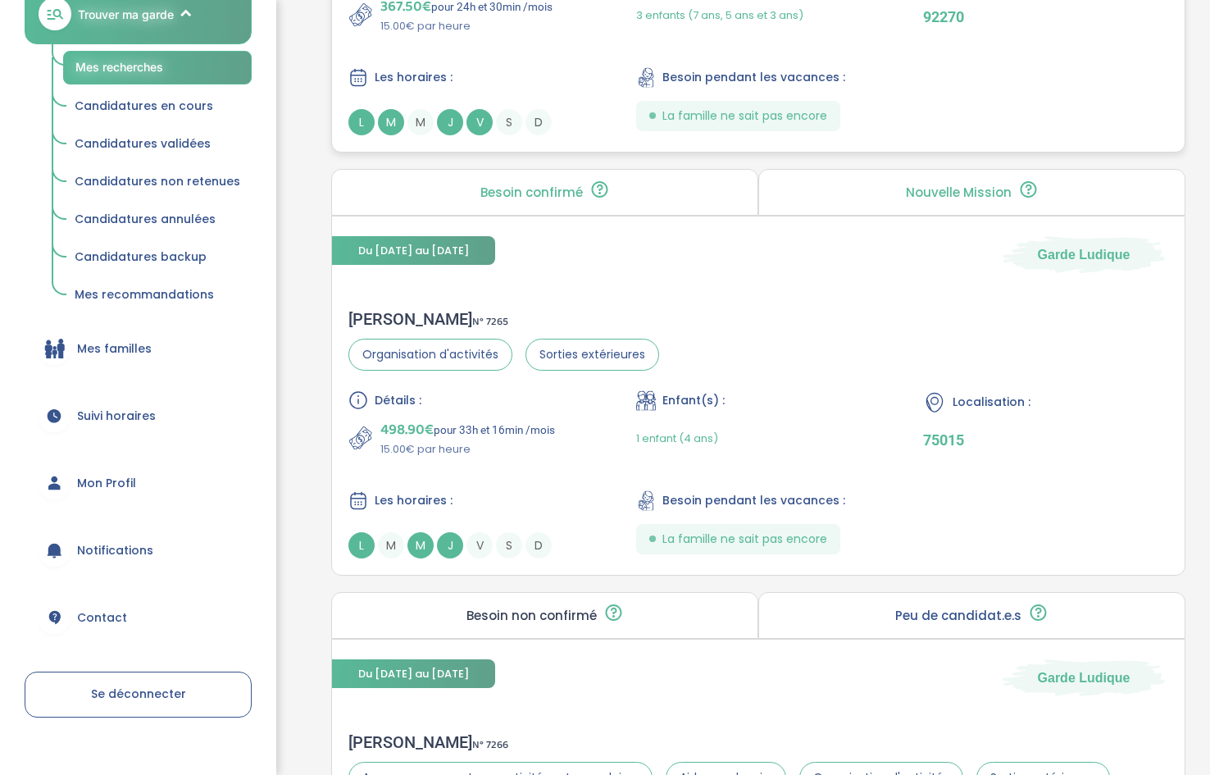
scroll to position [3394, 0]
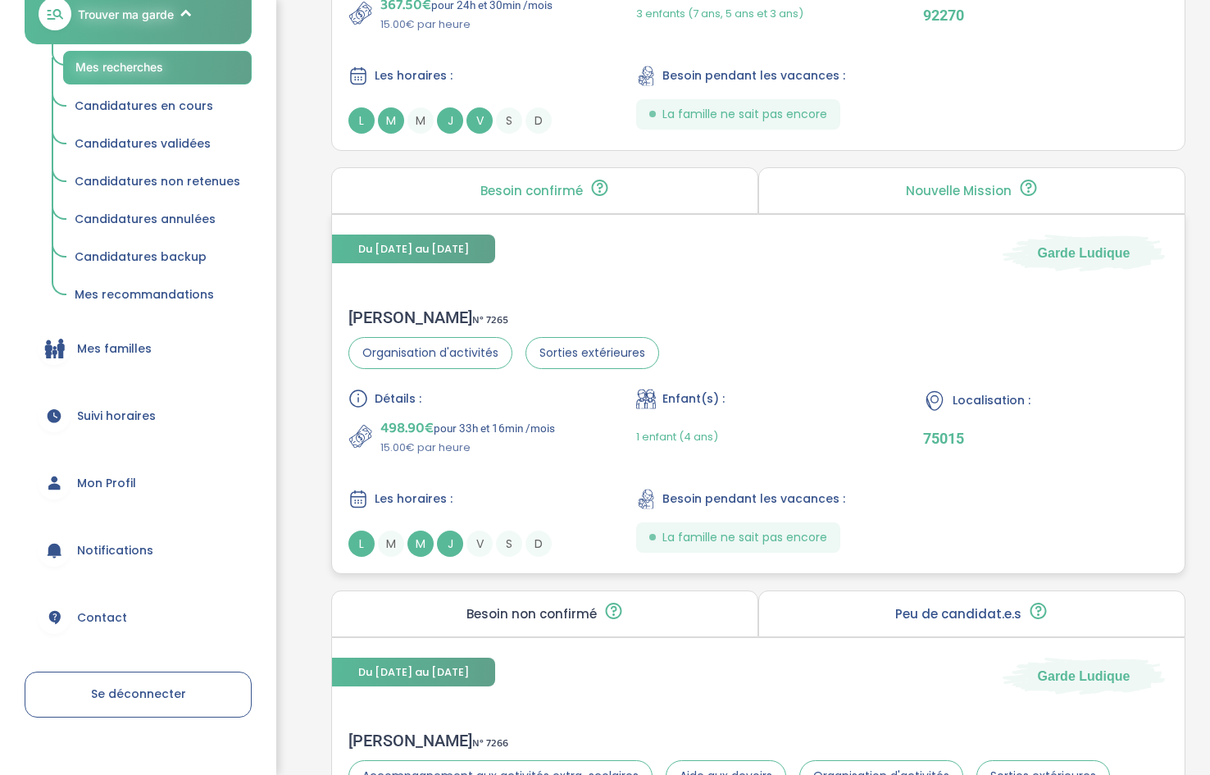
click at [455, 549] on span "J" at bounding box center [450, 544] width 26 height 26
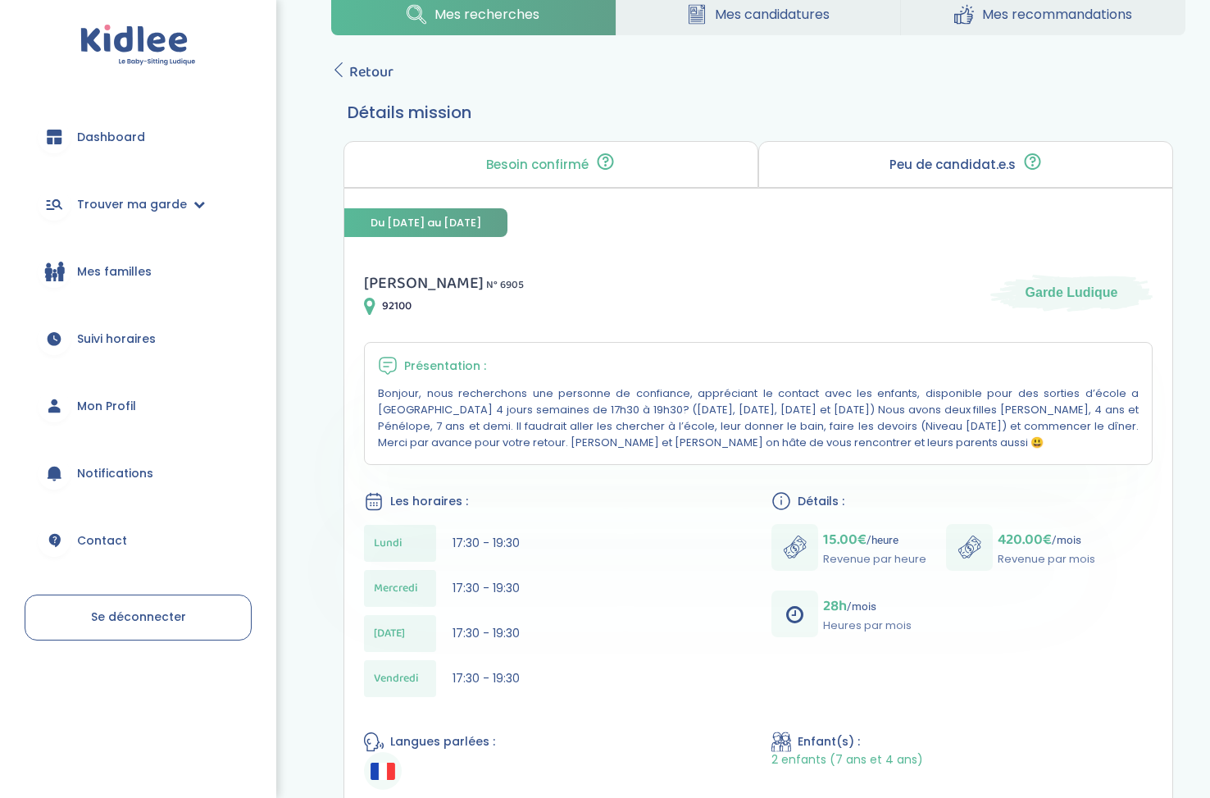
scroll to position [47, 0]
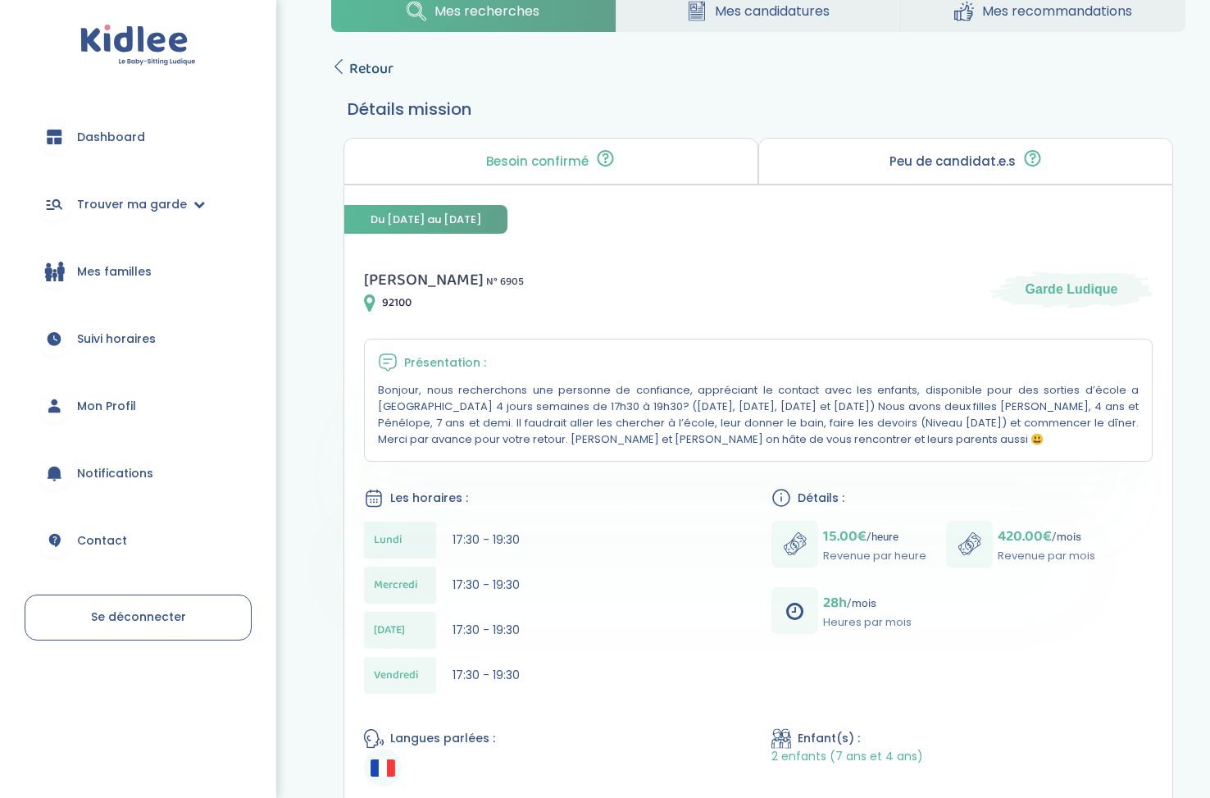
click at [335, 62] on icon at bounding box center [338, 66] width 15 height 15
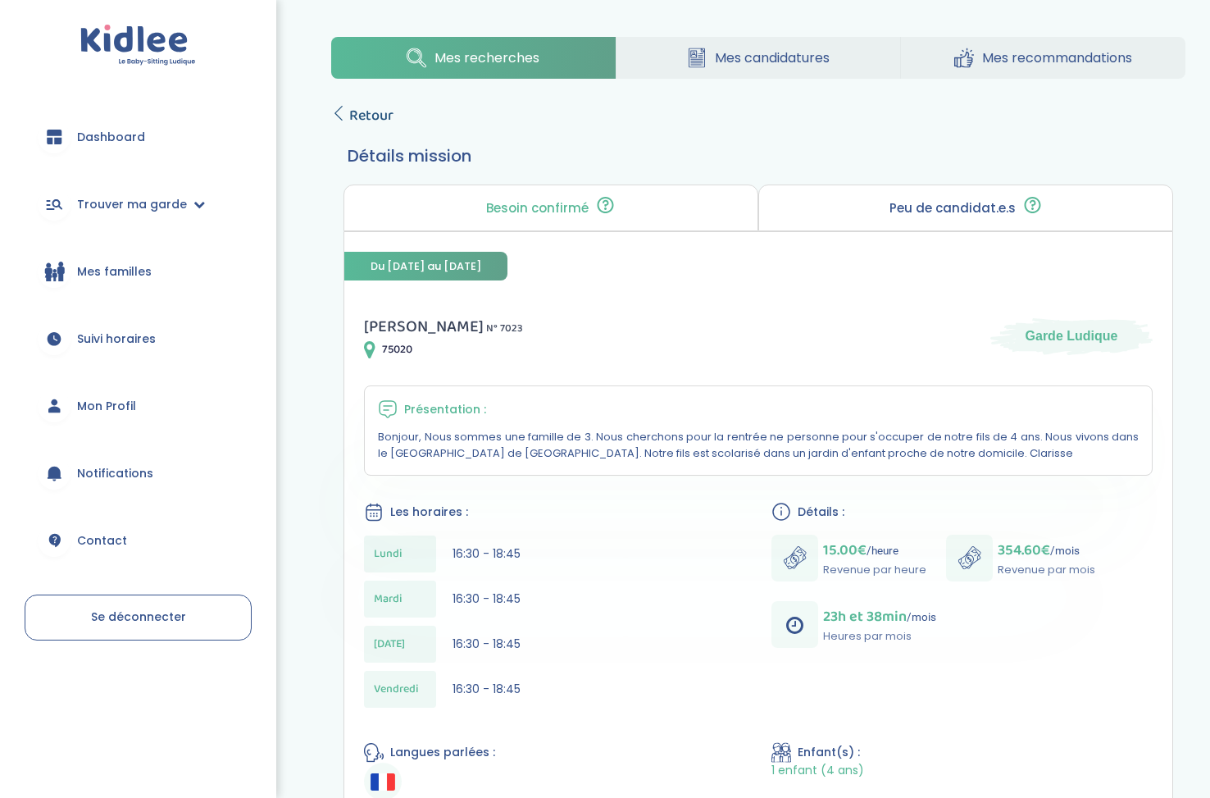
click at [349, 105] on span "Retour" at bounding box center [371, 115] width 44 height 23
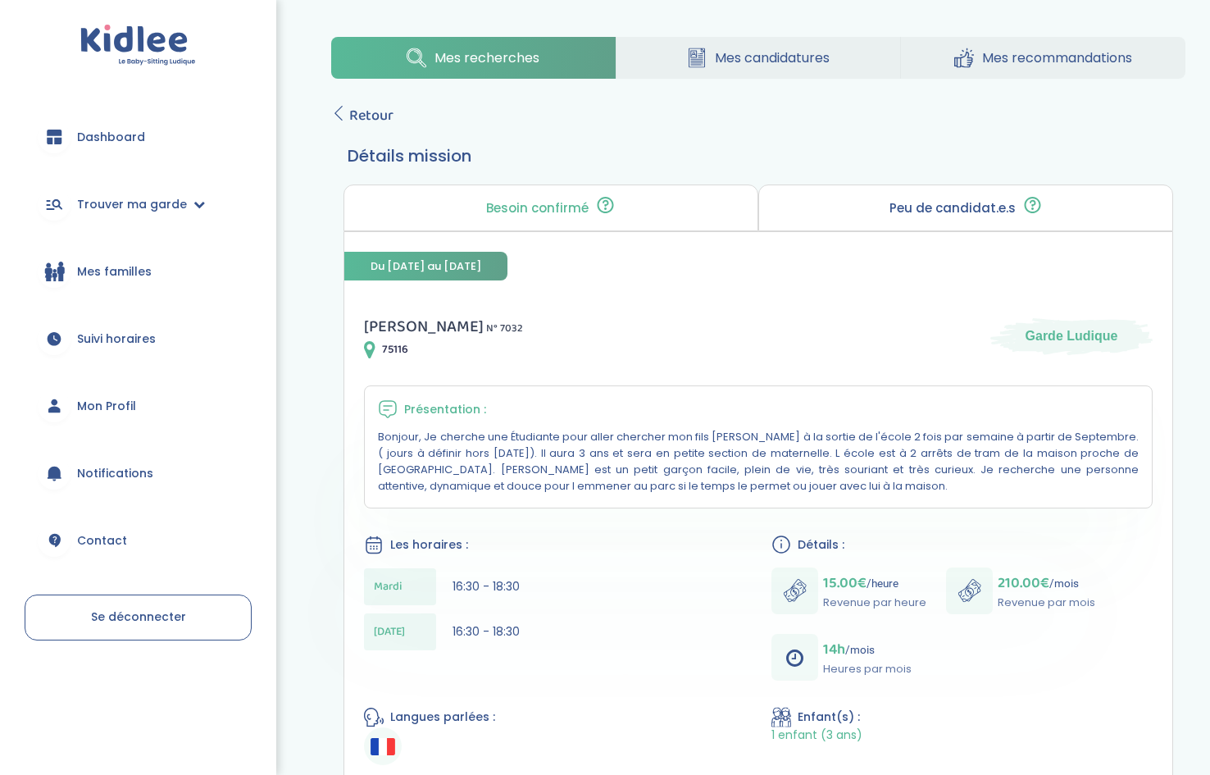
click at [348, 101] on div "Mes recherches Mes candidatures Mes recommandations Retour Détails mission Beso…" at bounding box center [759, 576] width 904 height 1103
click at [341, 116] on icon at bounding box center [338, 113] width 15 height 15
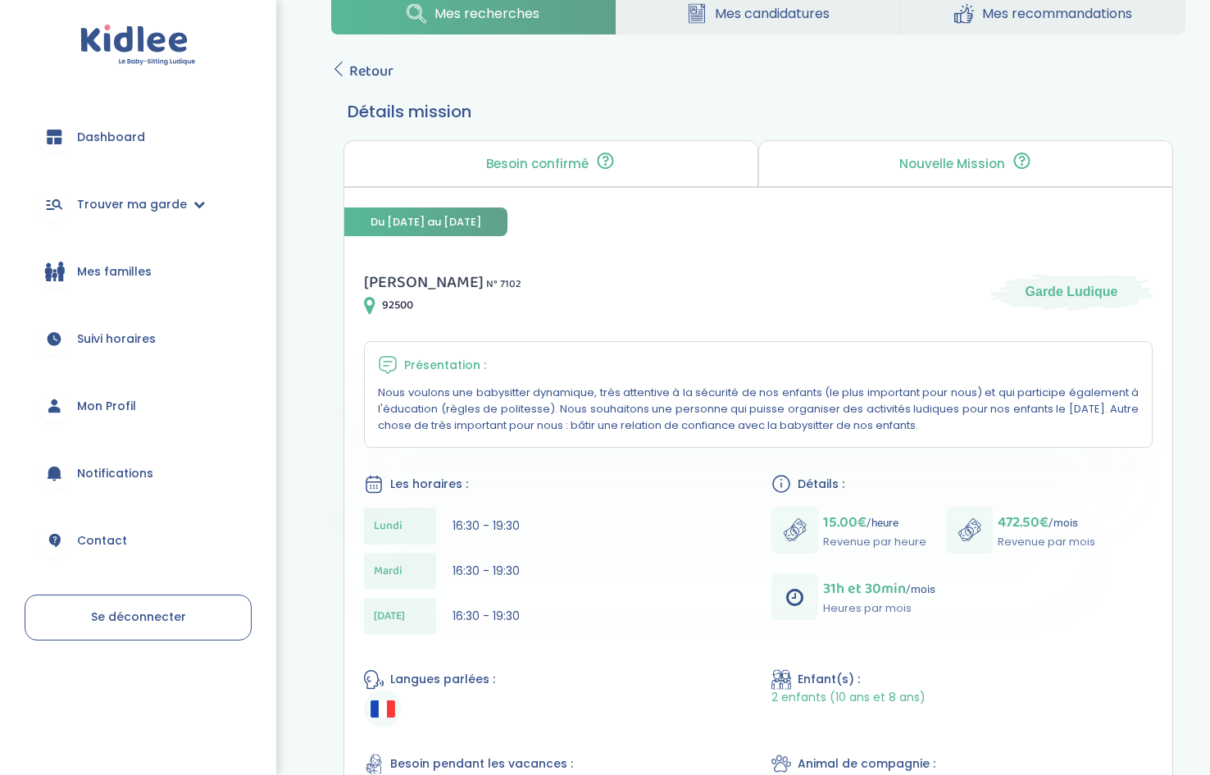
scroll to position [42, 0]
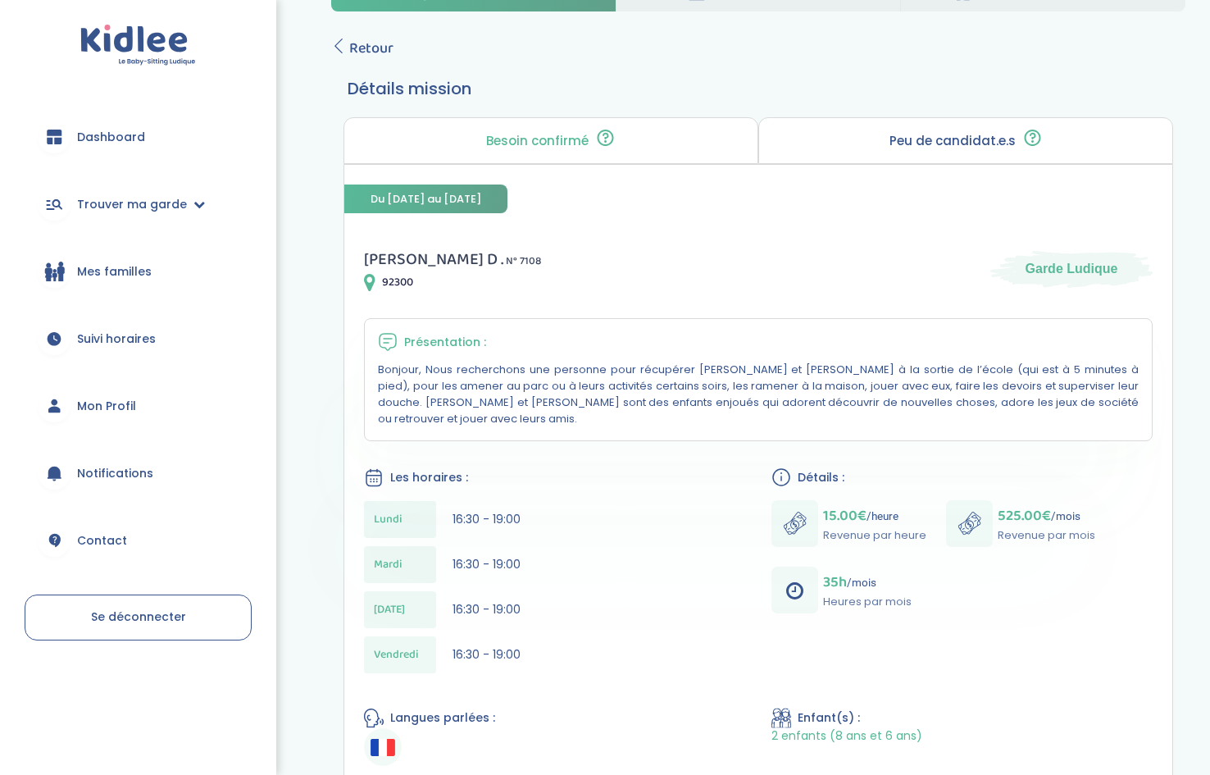
scroll to position [78, 0]
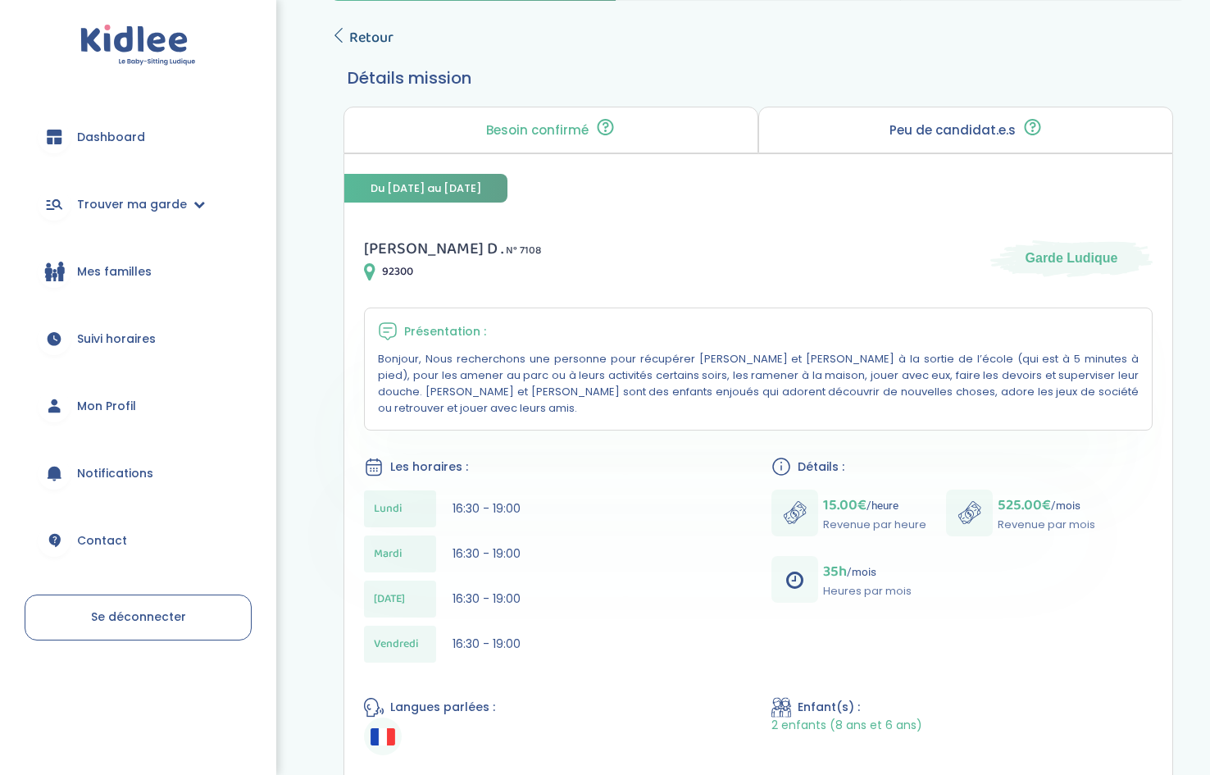
click at [343, 30] on icon at bounding box center [338, 35] width 15 height 15
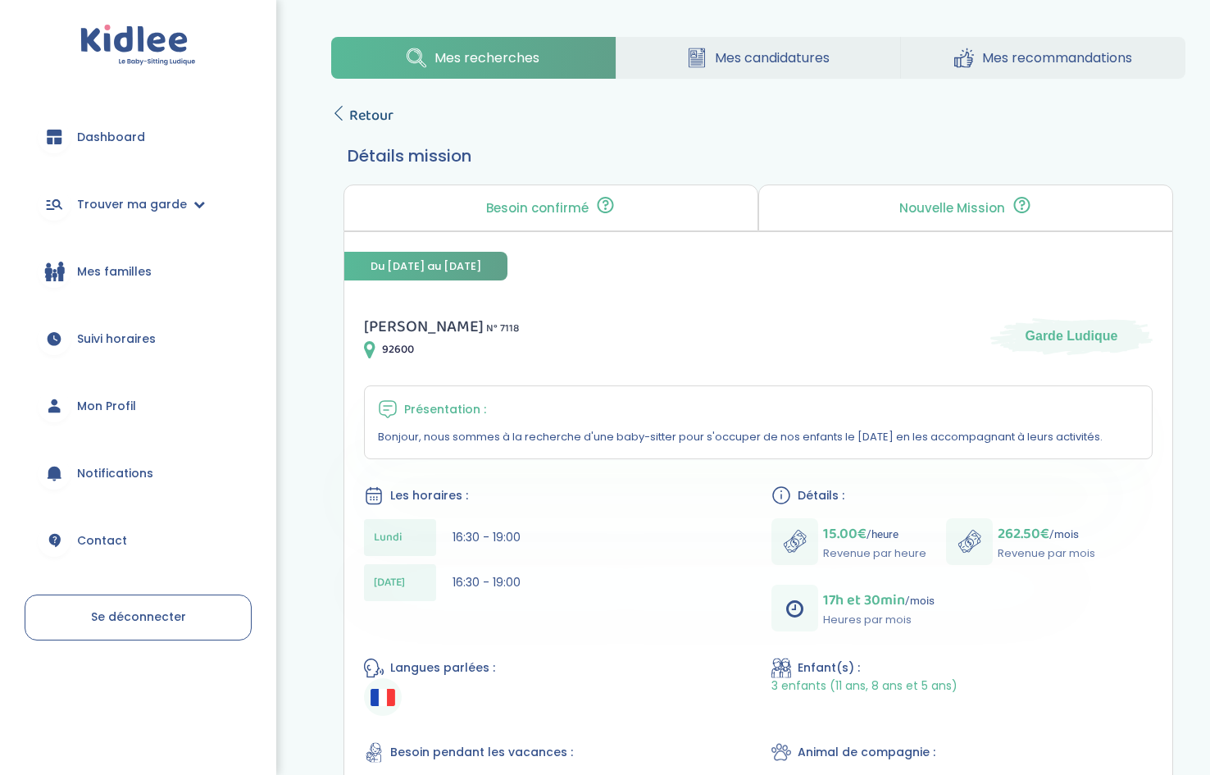
click at [362, 106] on span "Retour" at bounding box center [371, 115] width 44 height 23
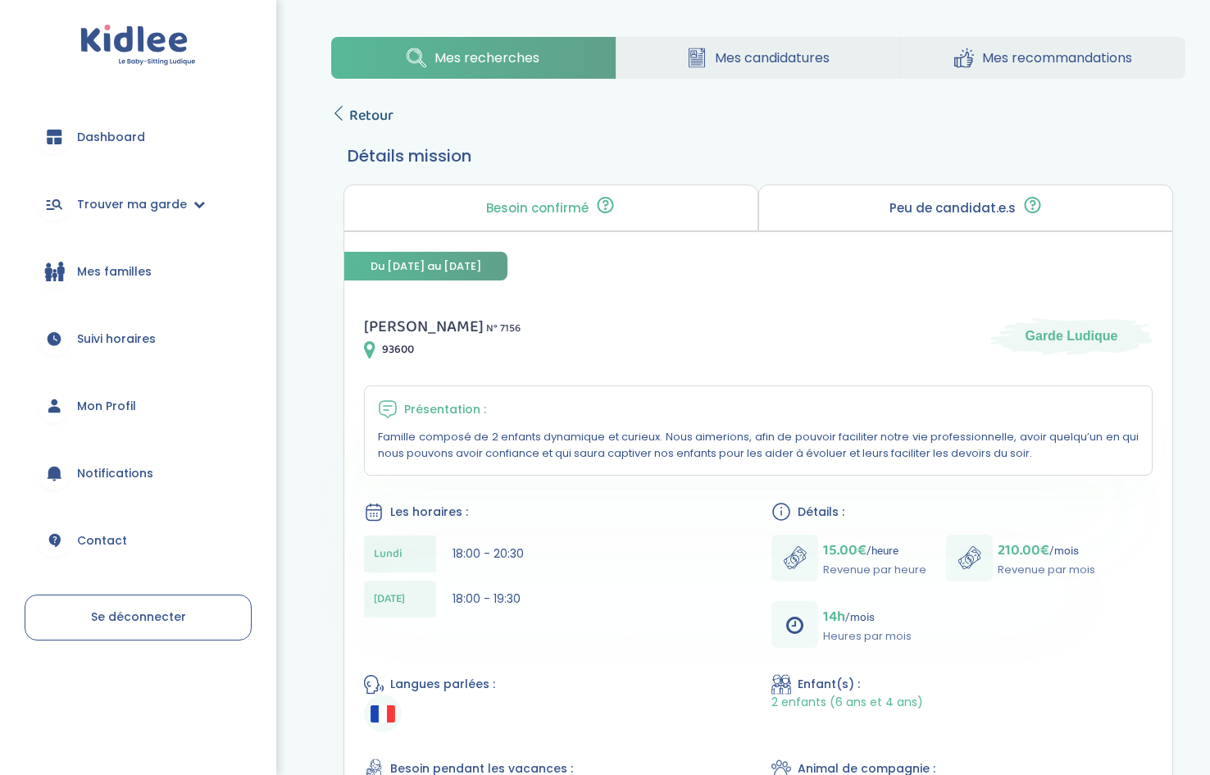
click at [361, 115] on span "Retour" at bounding box center [371, 115] width 44 height 23
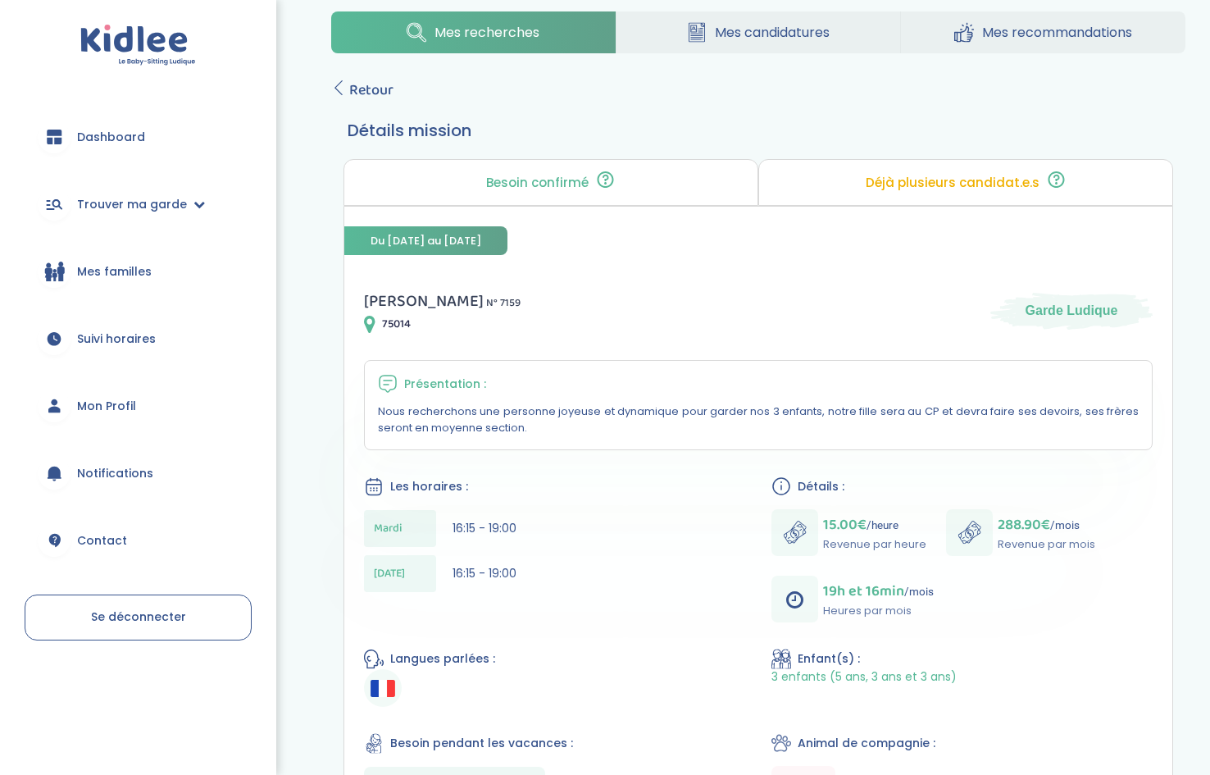
scroll to position [27, 0]
click at [339, 92] on icon at bounding box center [338, 86] width 15 height 15
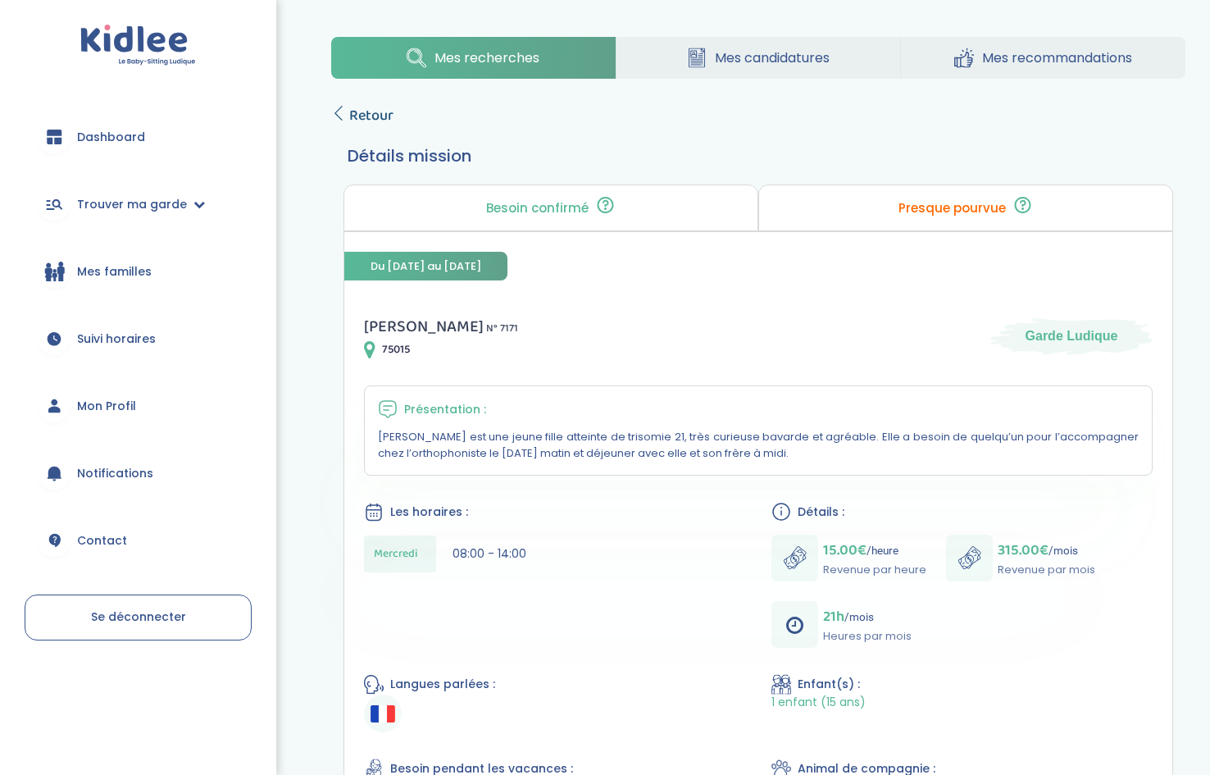
click at [367, 123] on span "Retour" at bounding box center [371, 115] width 44 height 23
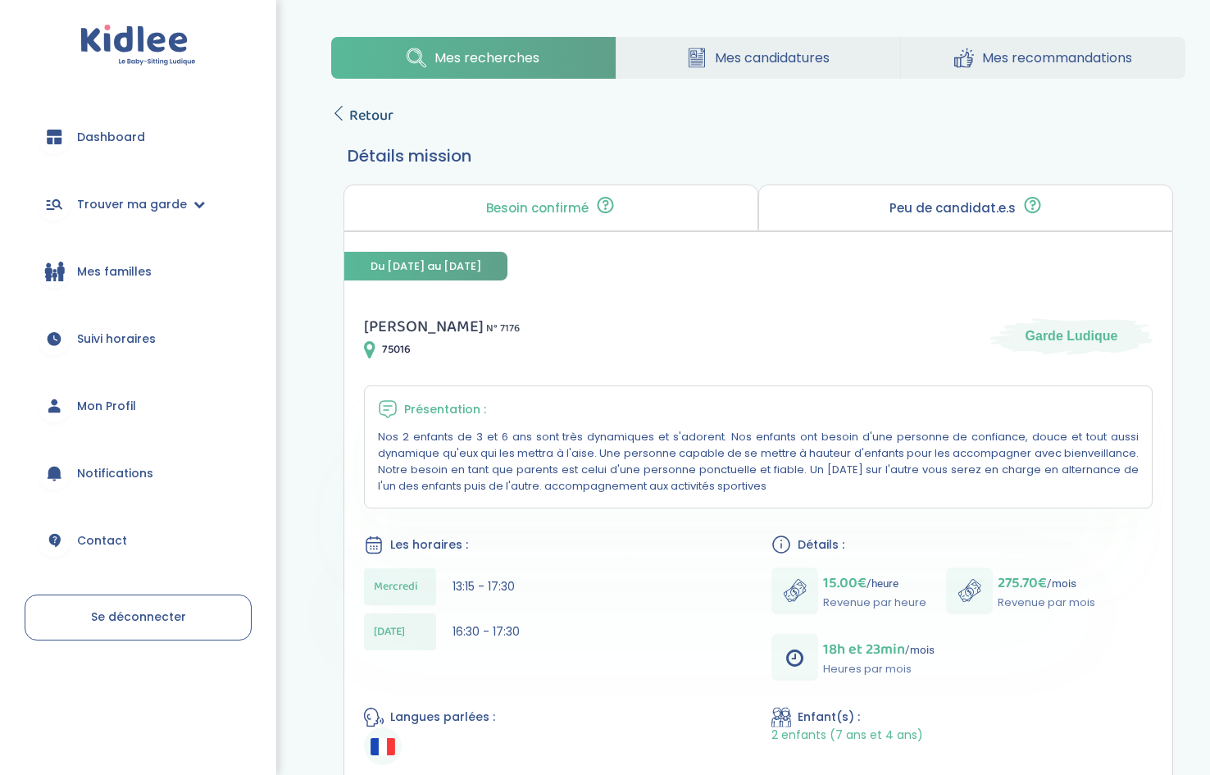
click at [345, 110] on icon at bounding box center [338, 113] width 15 height 15
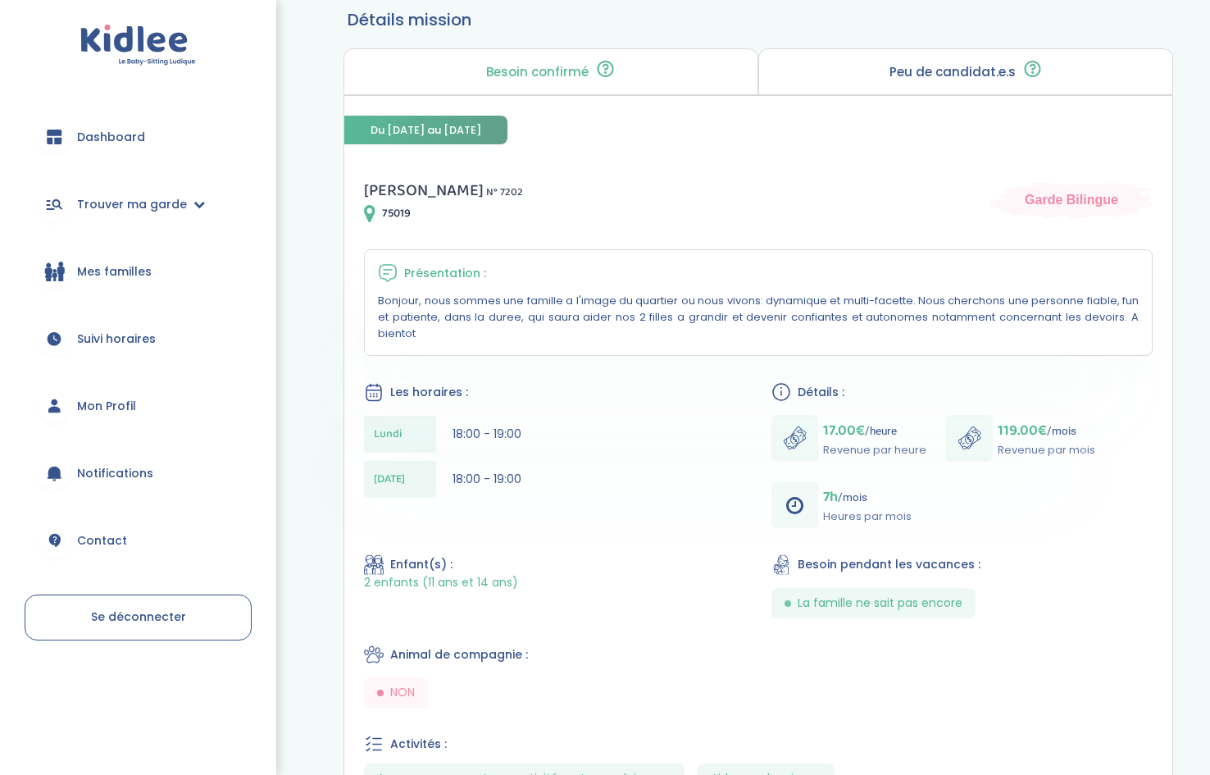
scroll to position [139, 0]
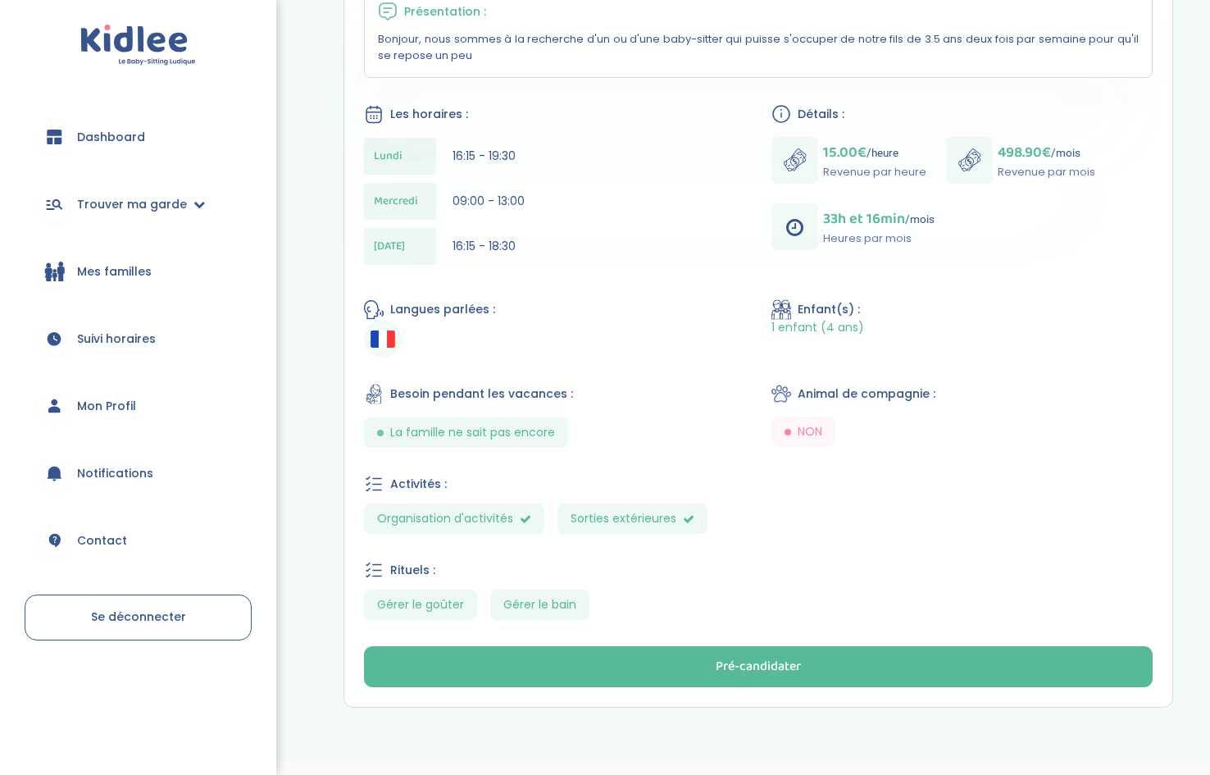
scroll to position [403, 0]
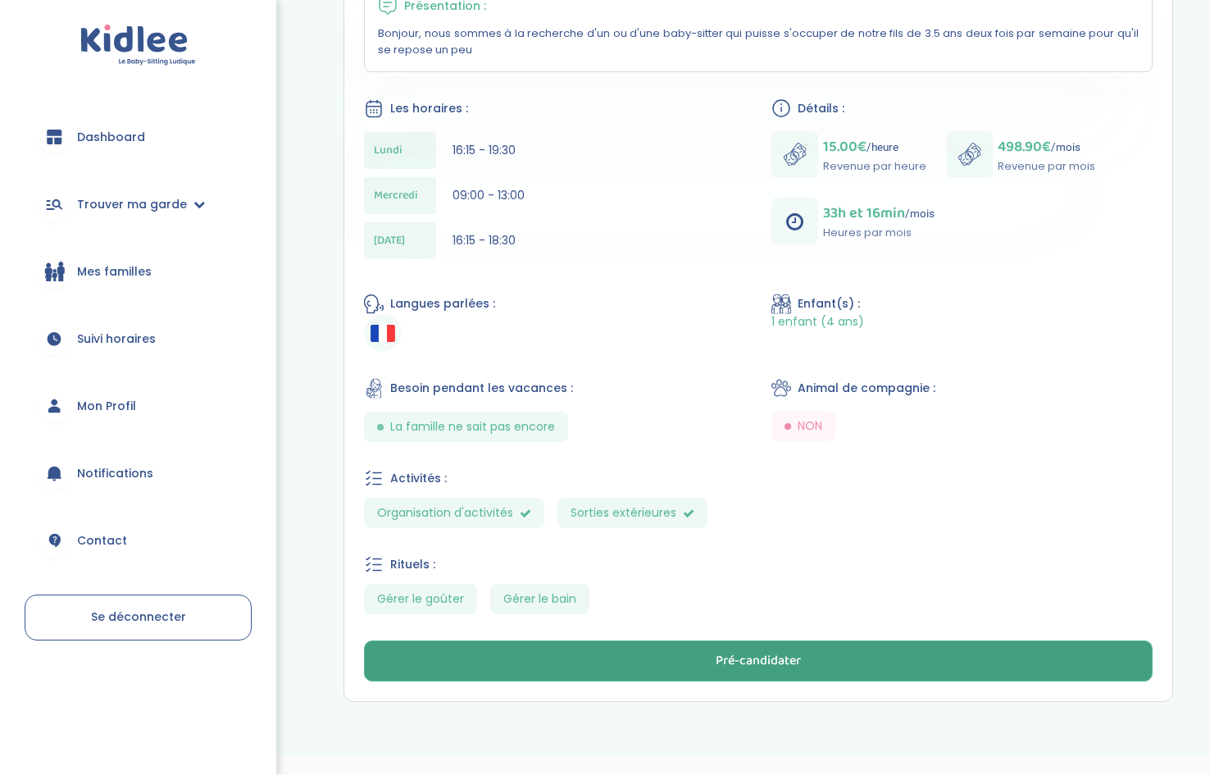
click at [603, 649] on button "Pré-candidater" at bounding box center [758, 660] width 789 height 41
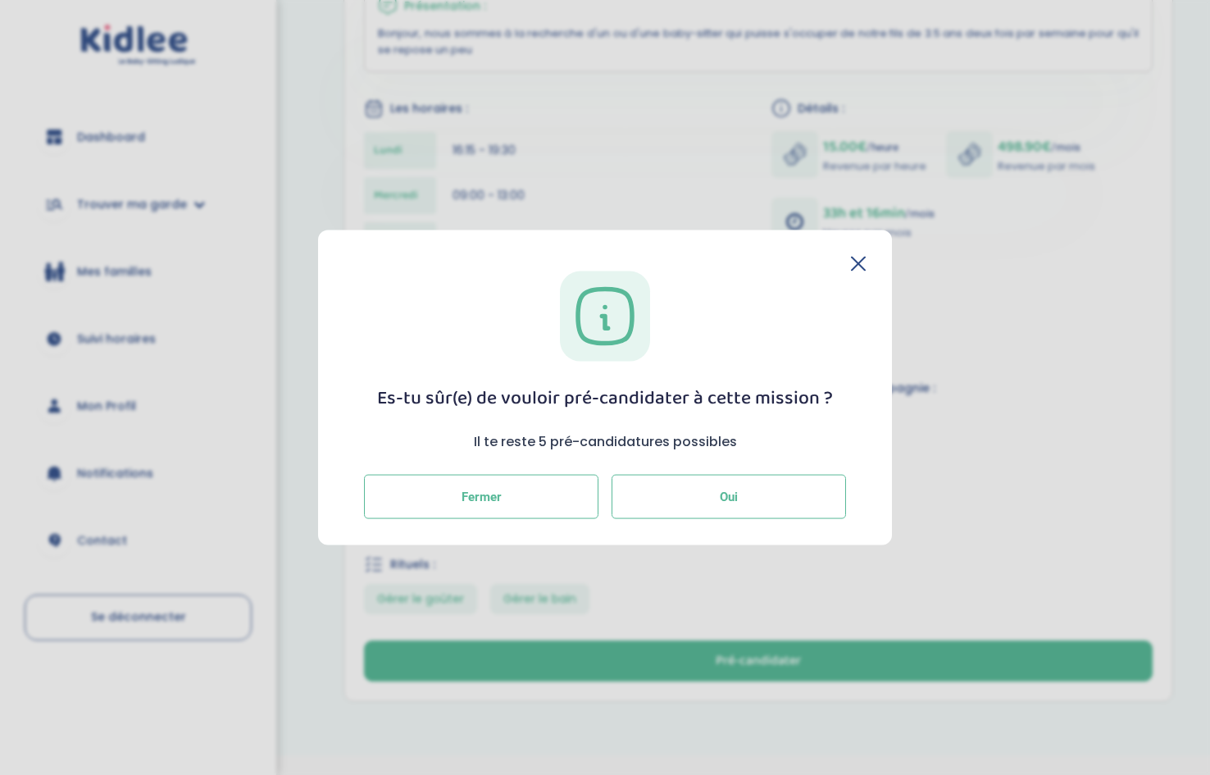
click at [675, 508] on button "Oui" at bounding box center [729, 497] width 235 height 44
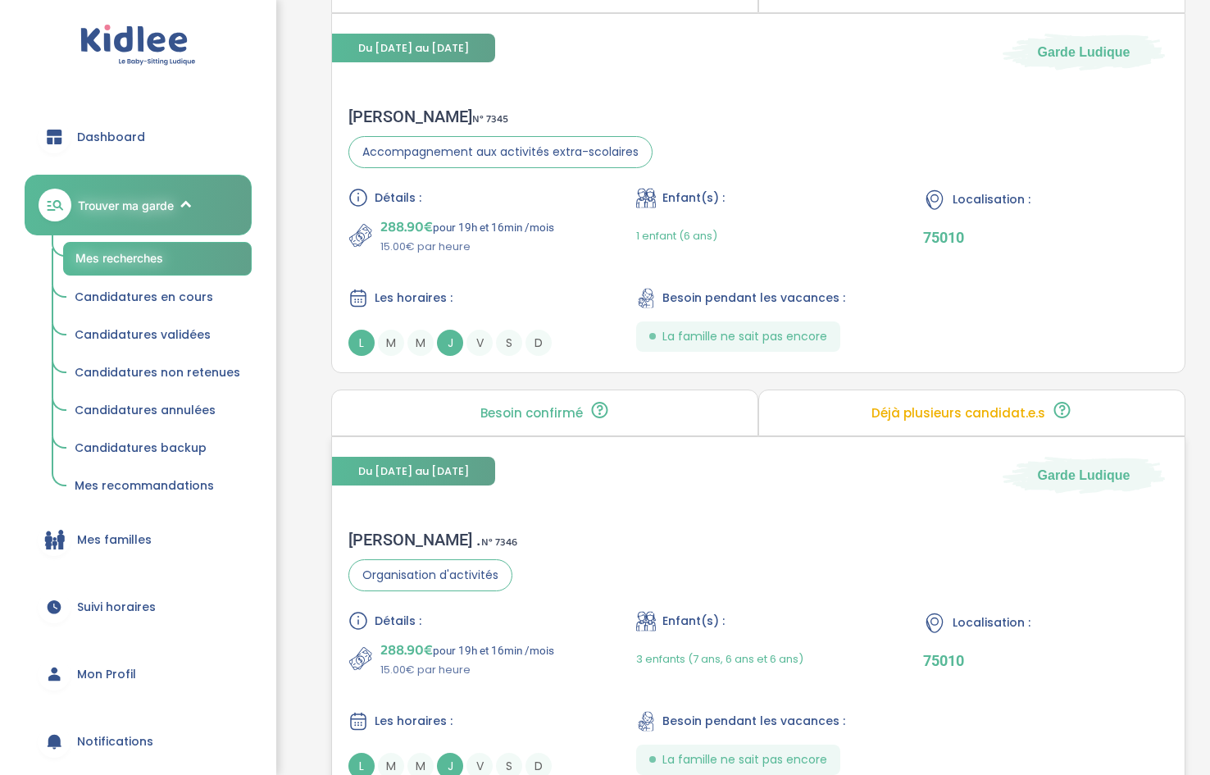
scroll to position [3266, 0]
click at [743, 328] on div "La famille ne sait pas encore" at bounding box center [738, 338] width 204 height 30
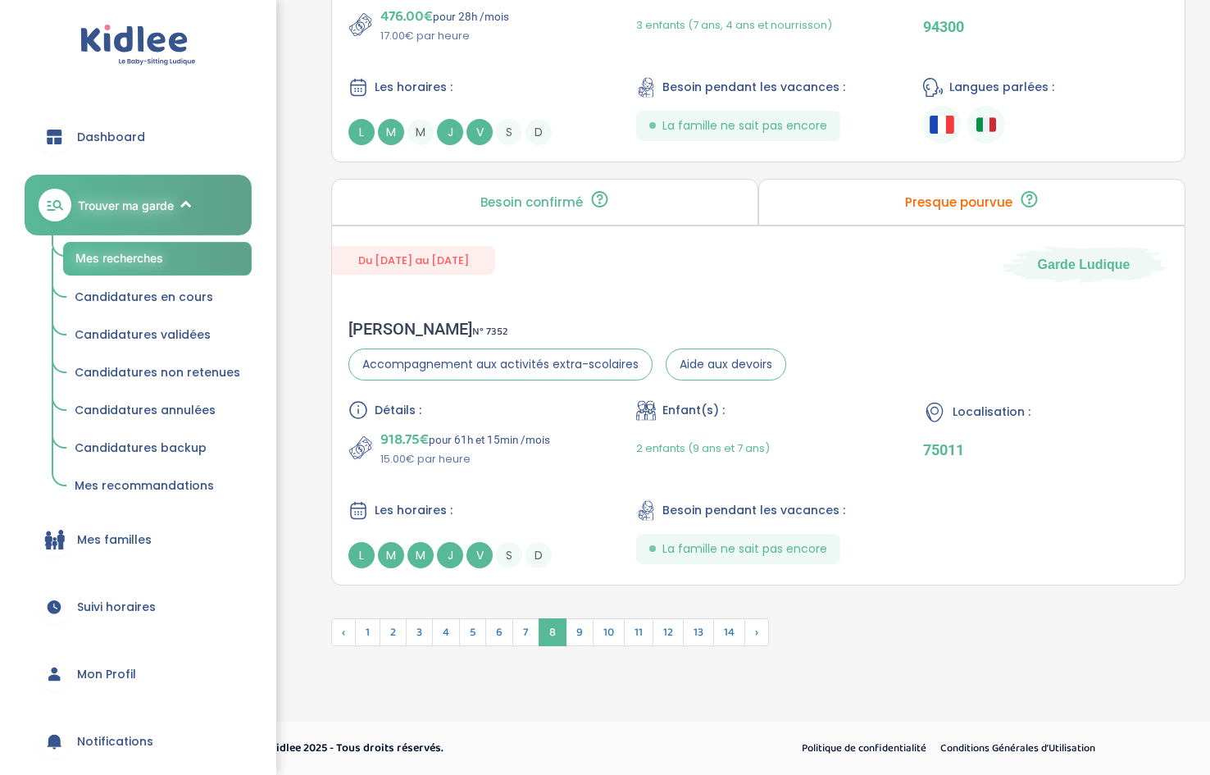
scroll to position [4325, 0]
click at [580, 631] on span "9" at bounding box center [580, 632] width 28 height 28
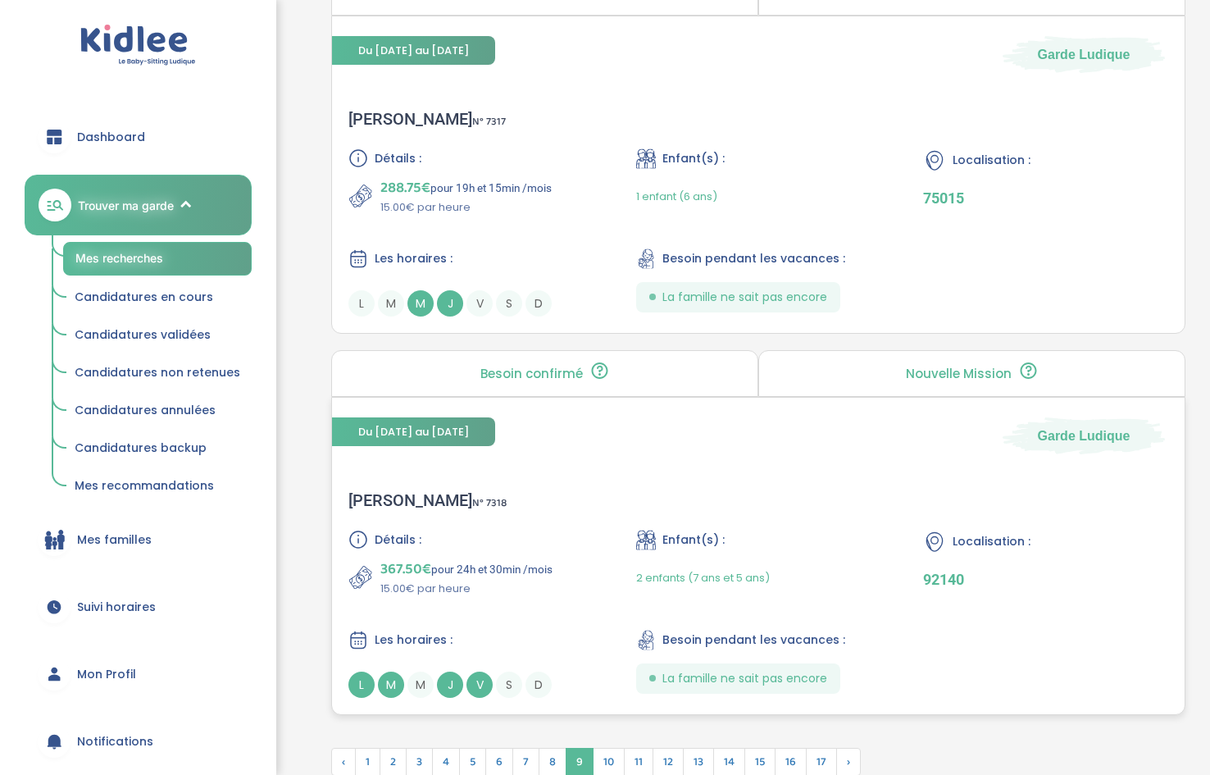
scroll to position [4023, 0]
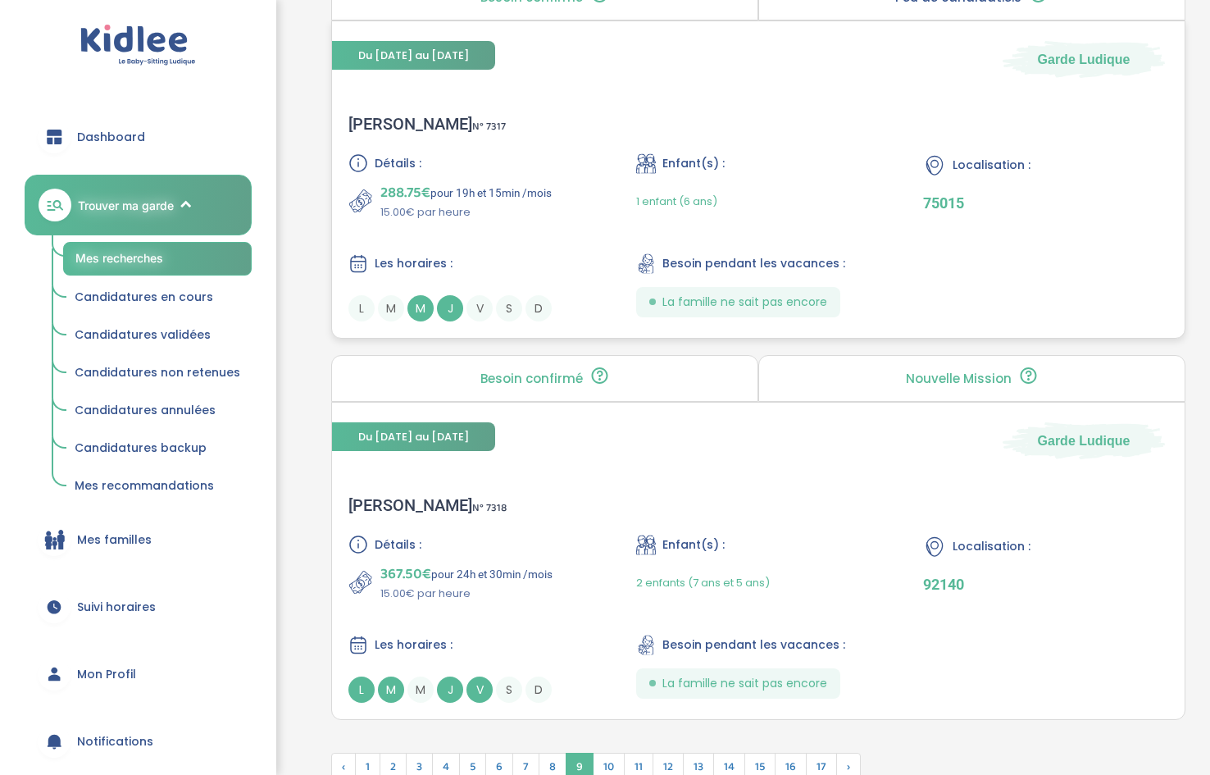
click at [713, 308] on span "La famille ne sait pas encore" at bounding box center [745, 302] width 165 height 17
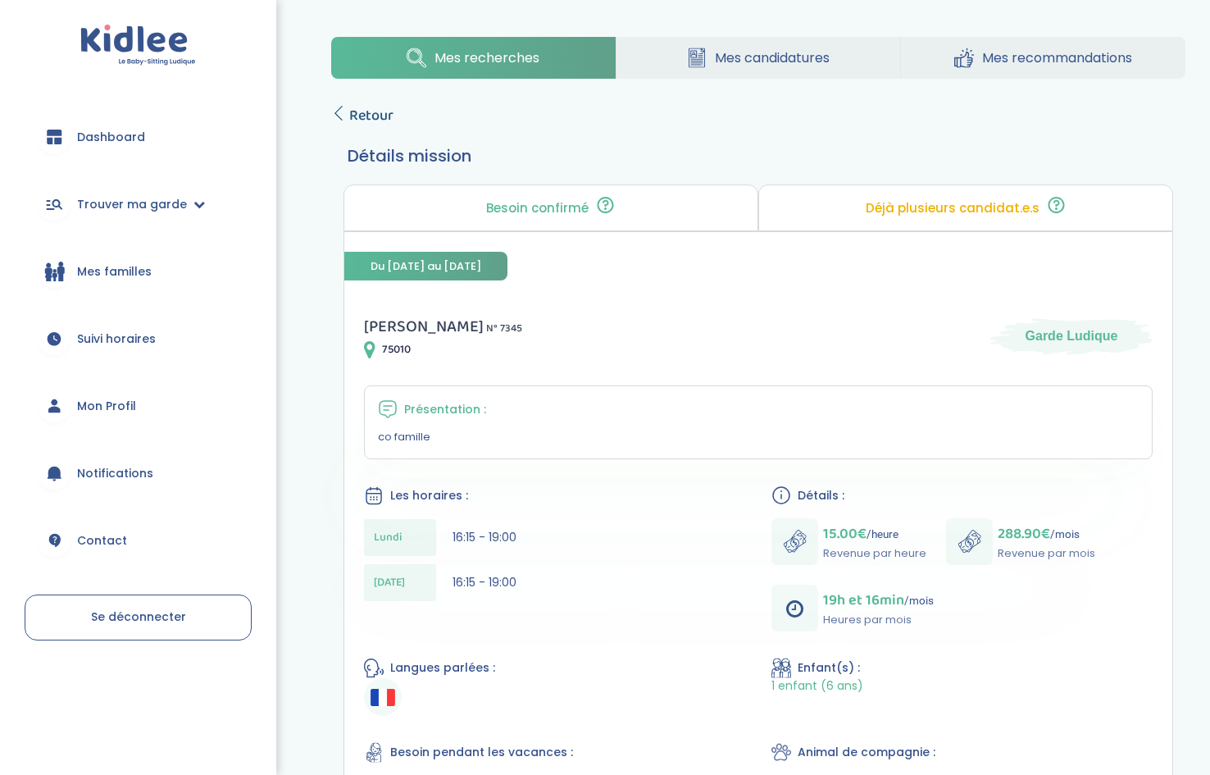
click at [340, 115] on icon at bounding box center [338, 113] width 15 height 15
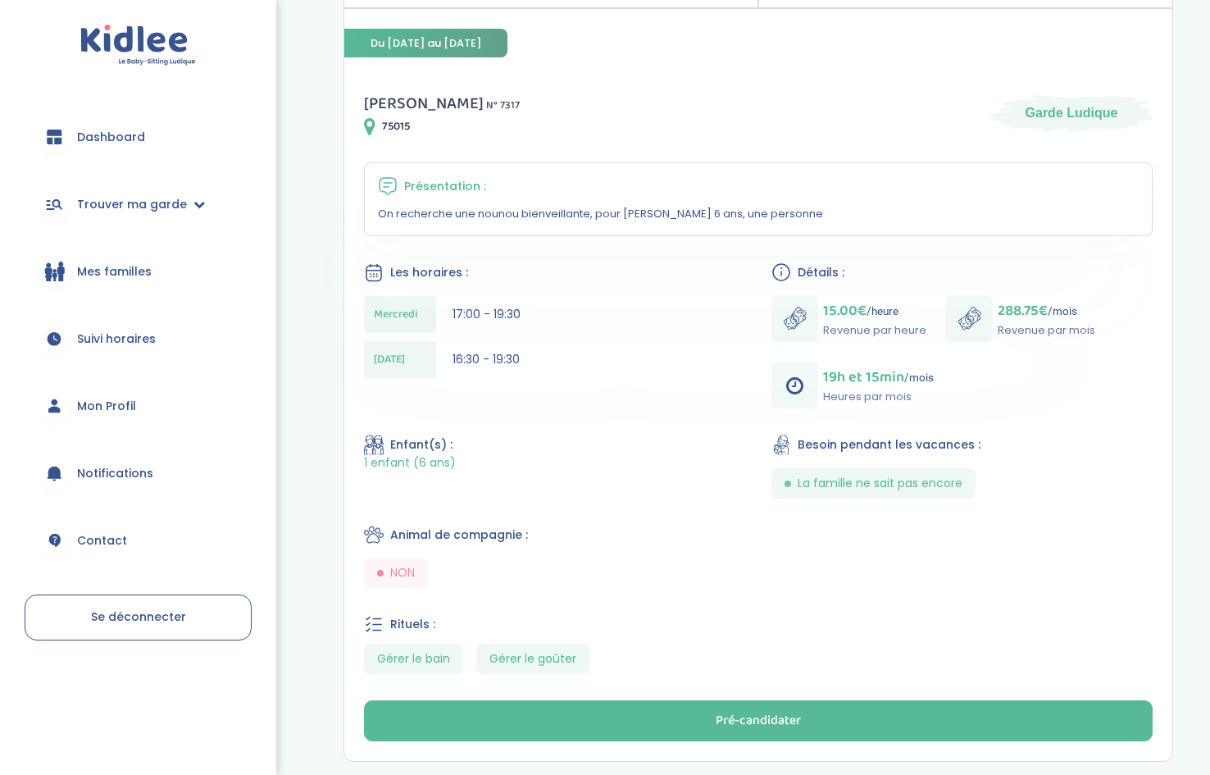
scroll to position [256, 0]
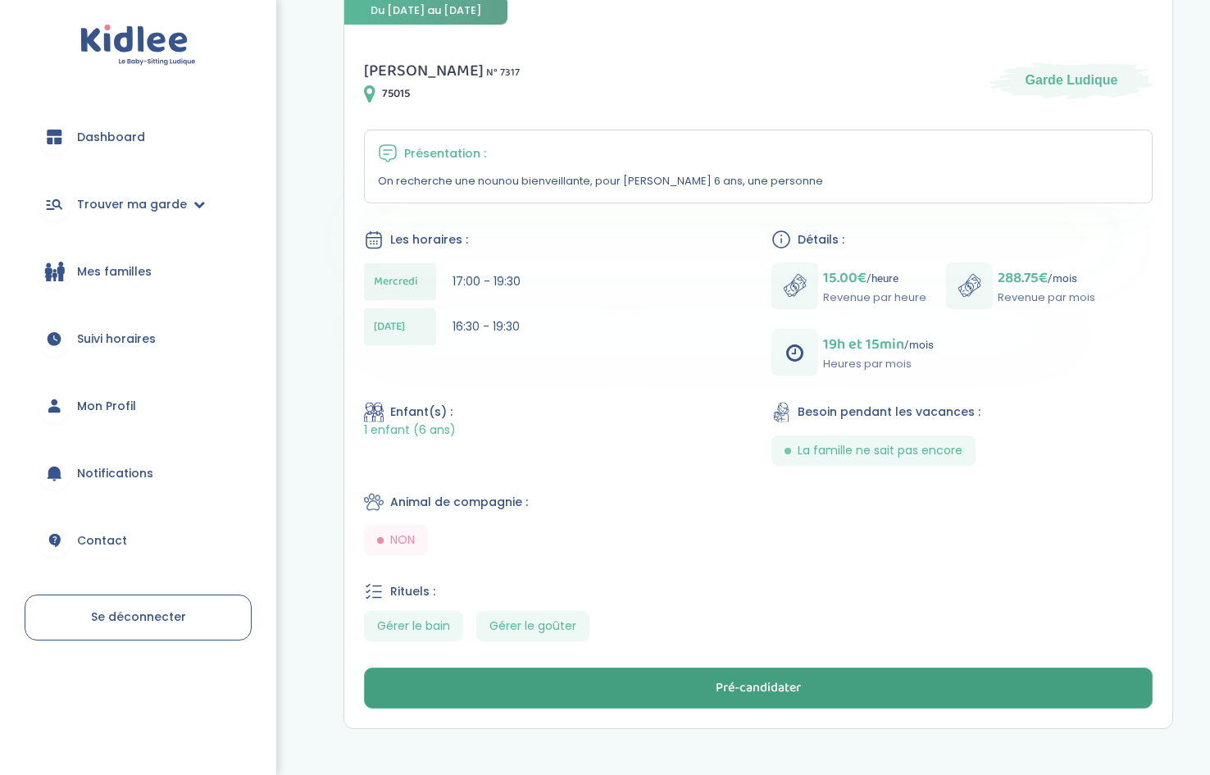
click at [600, 682] on button "Pré-candidater" at bounding box center [758, 688] width 789 height 41
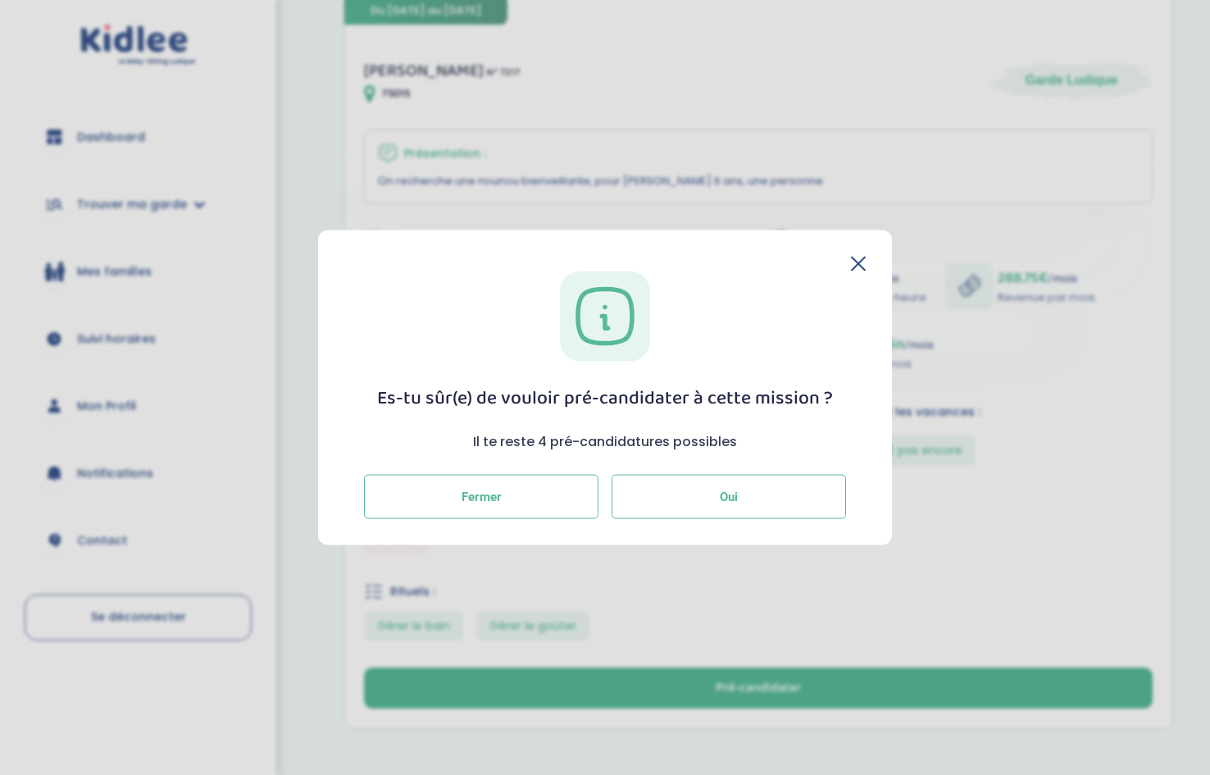
click at [704, 508] on button "Oui" at bounding box center [729, 497] width 235 height 44
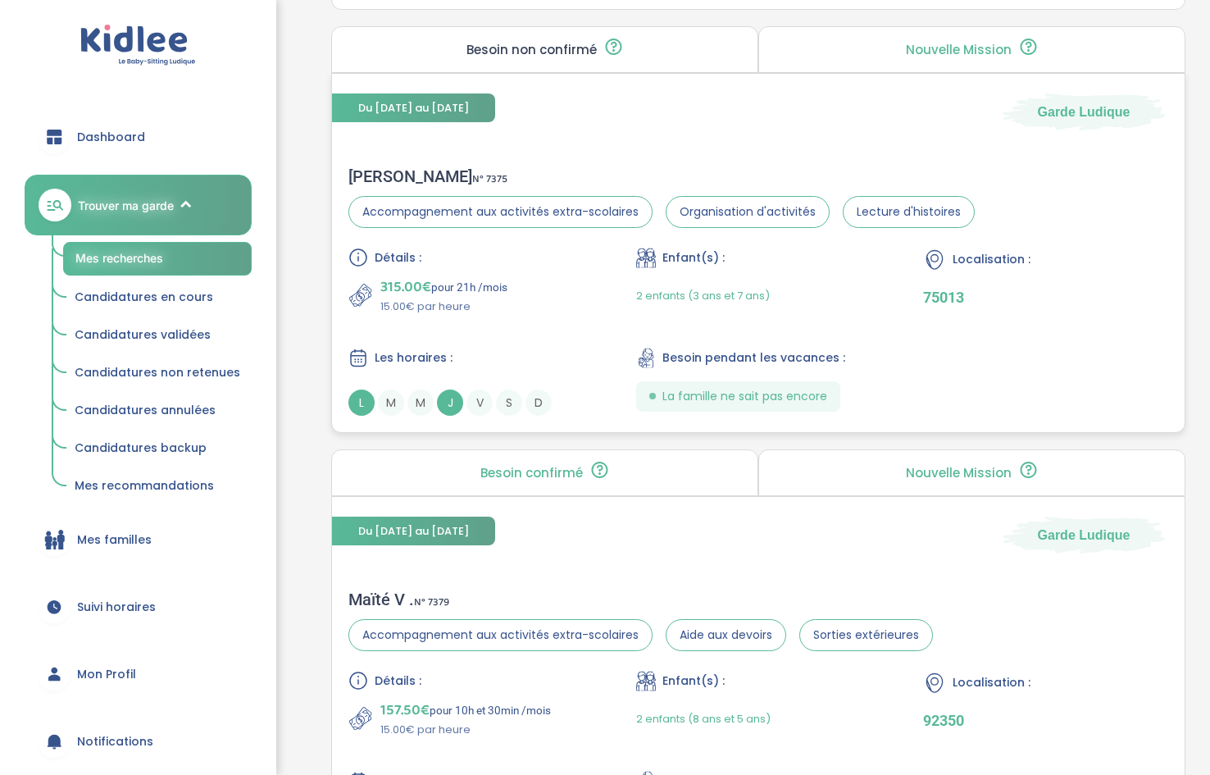
scroll to position [2787, 0]
click at [702, 380] on div "La famille ne sait pas encore" at bounding box center [738, 395] width 204 height 30
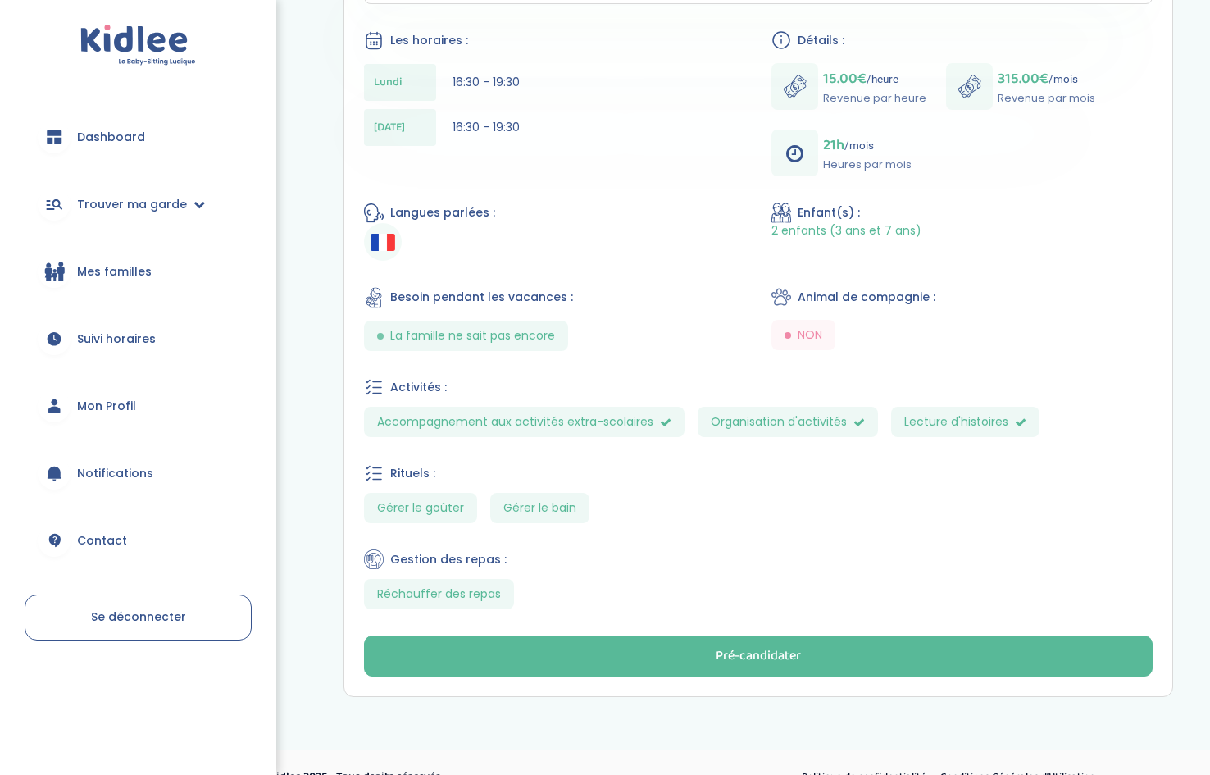
scroll to position [443, 0]
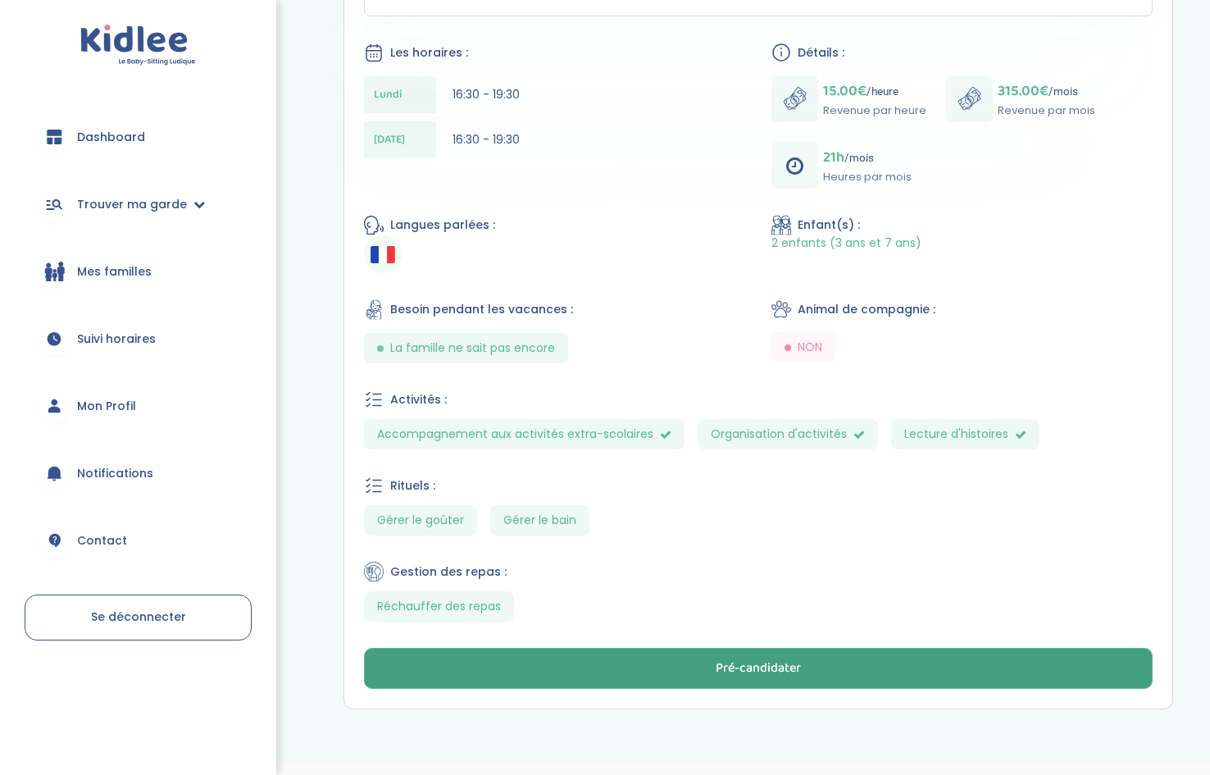
click at [630, 663] on button "Pré-candidater" at bounding box center [758, 668] width 789 height 41
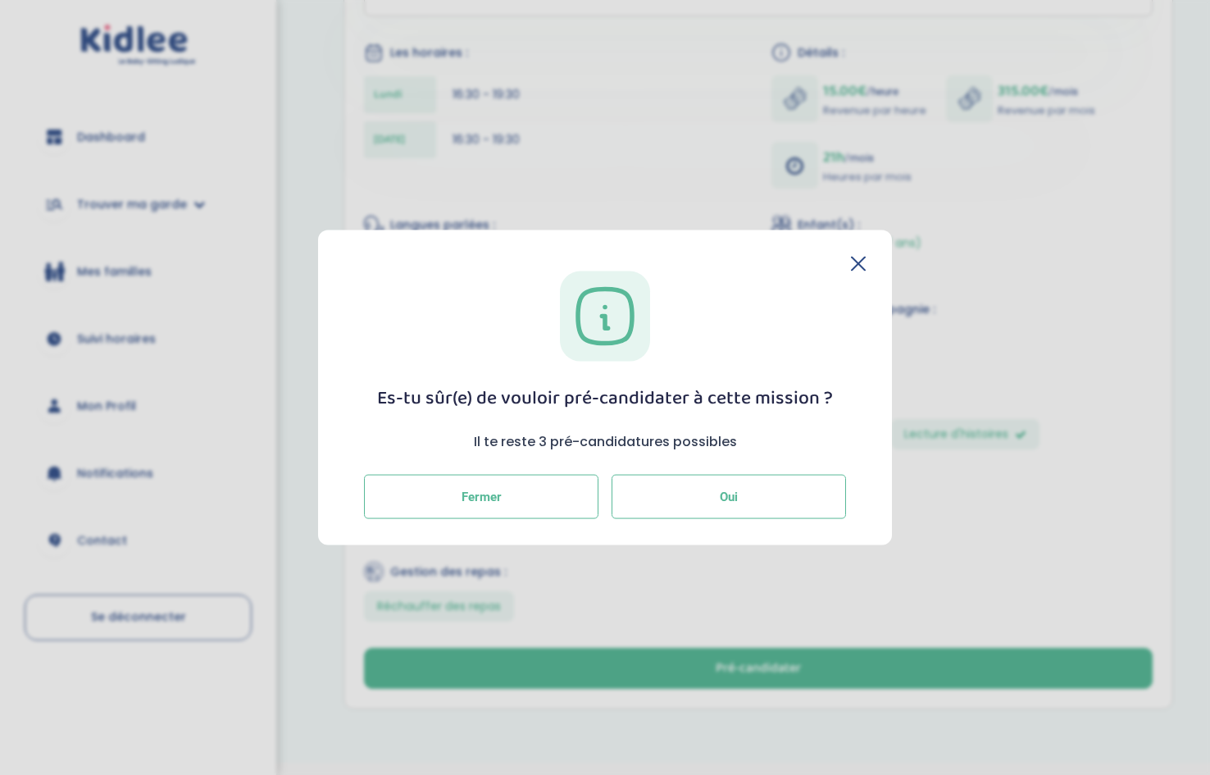
click at [665, 502] on button "Oui" at bounding box center [729, 497] width 235 height 44
